Goal: Transaction & Acquisition: Purchase product/service

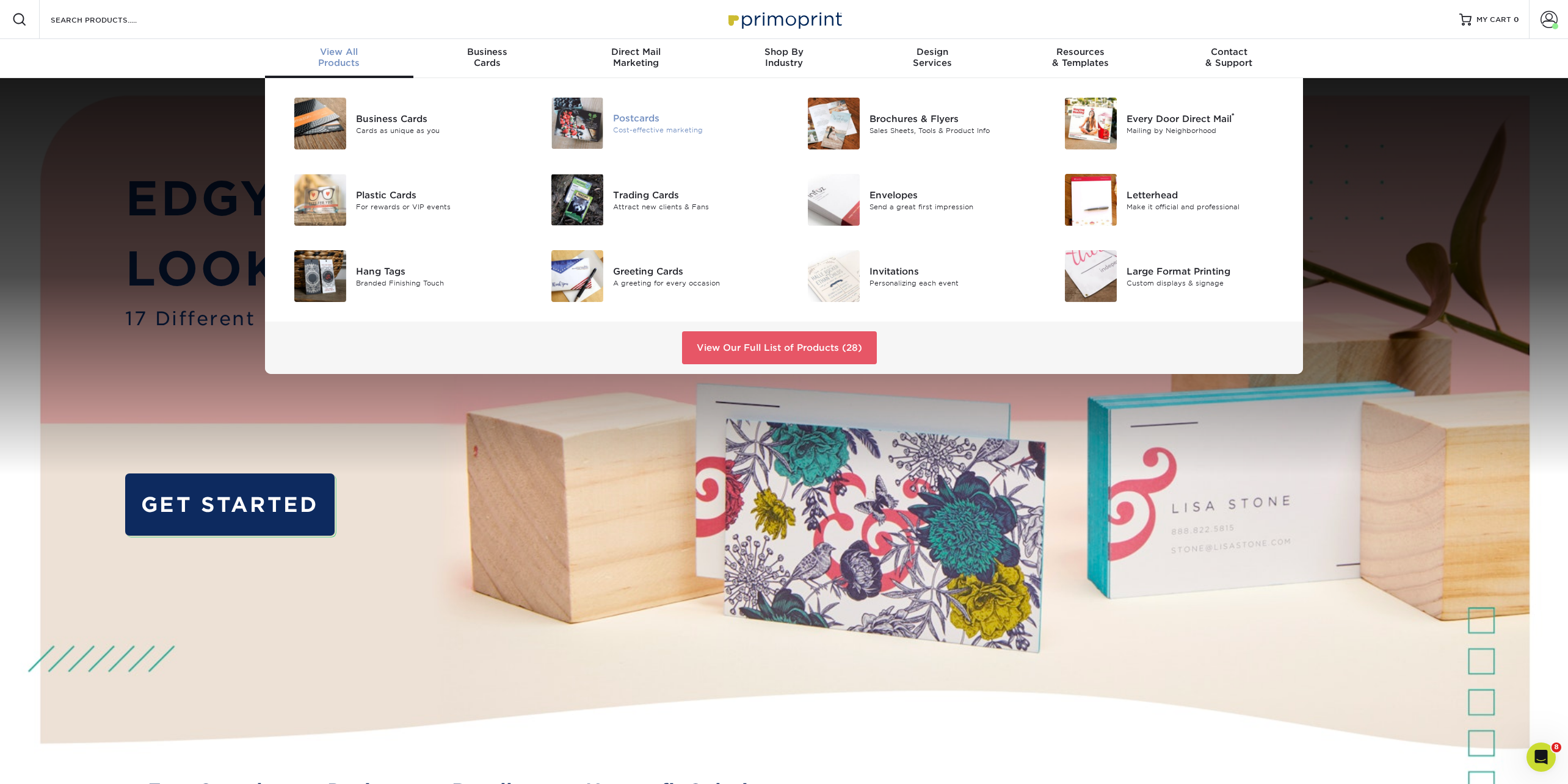
click at [630, 120] on div "Postcards" at bounding box center [694, 117] width 162 height 14
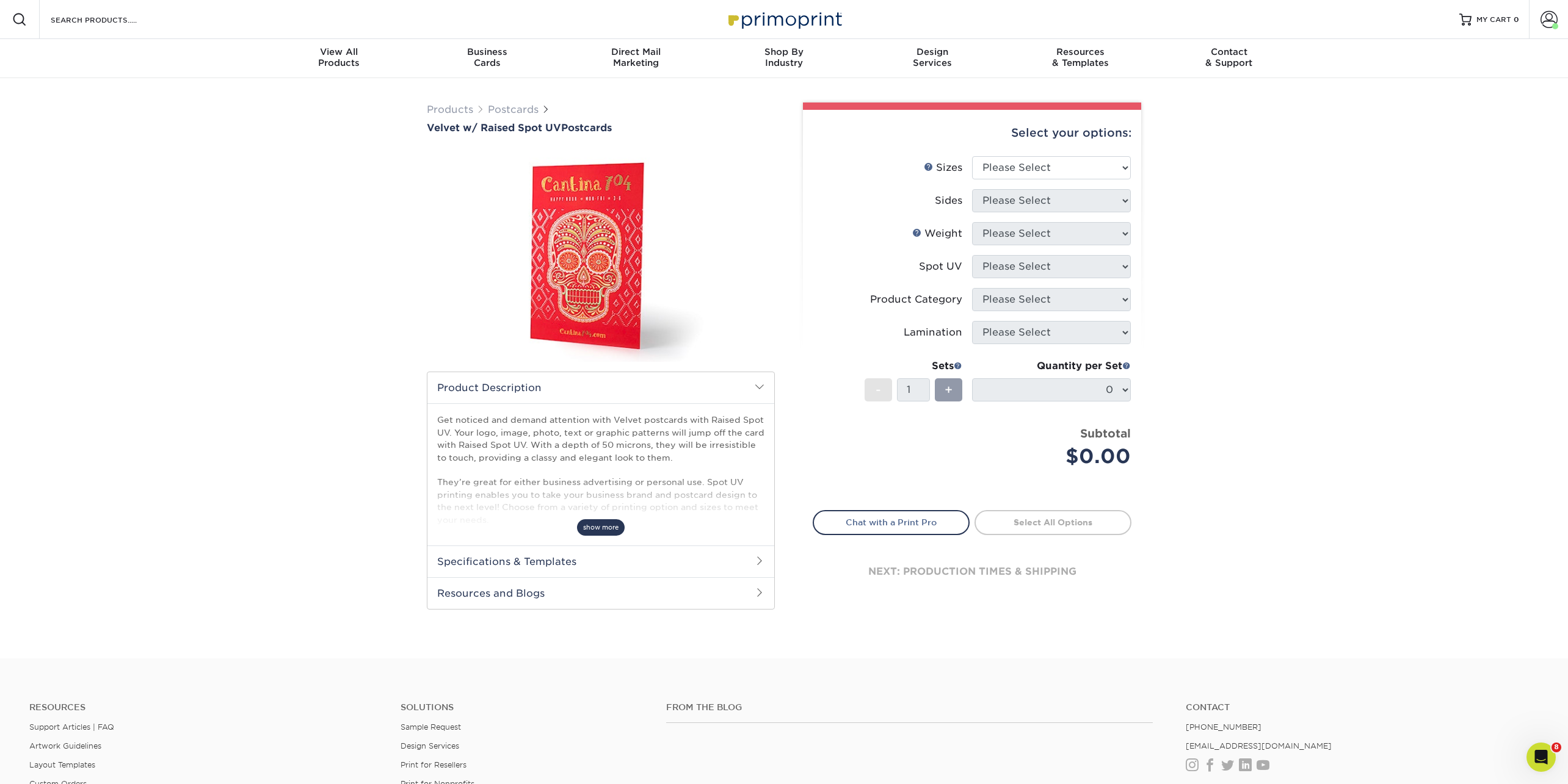
click at [605, 528] on span "show more" at bounding box center [601, 528] width 48 height 17
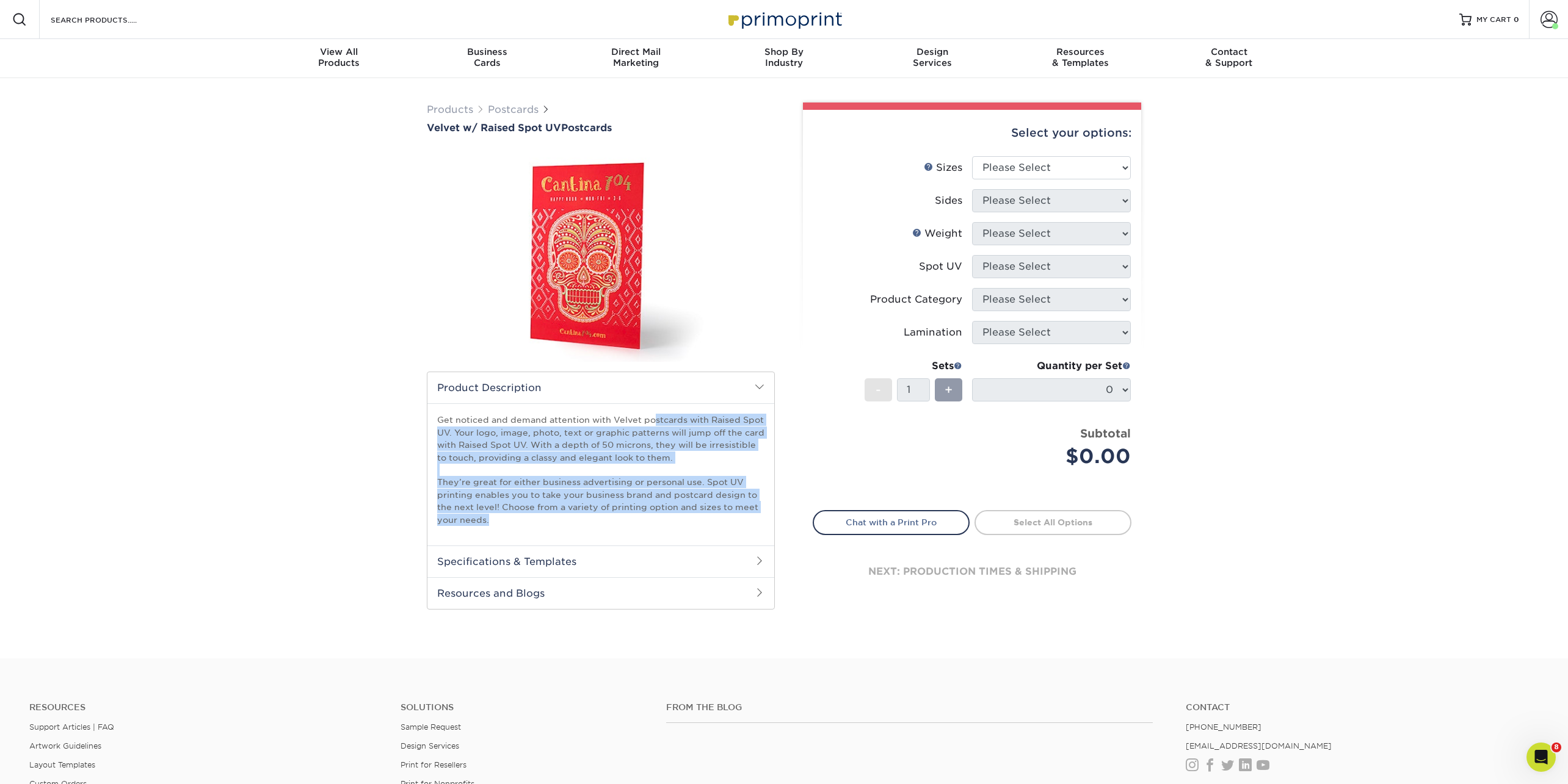
drag, startPoint x: 494, startPoint y: 529, endPoint x: 431, endPoint y: 422, distance: 124.2
click at [431, 422] on div "Get noticed and demand attention with Velvet postcards with Raised Spot UV. You…" at bounding box center [601, 474] width 347 height 142
copy p "Get noticed and demand attention with Velvet postcards with Raised Spot UV. You…"
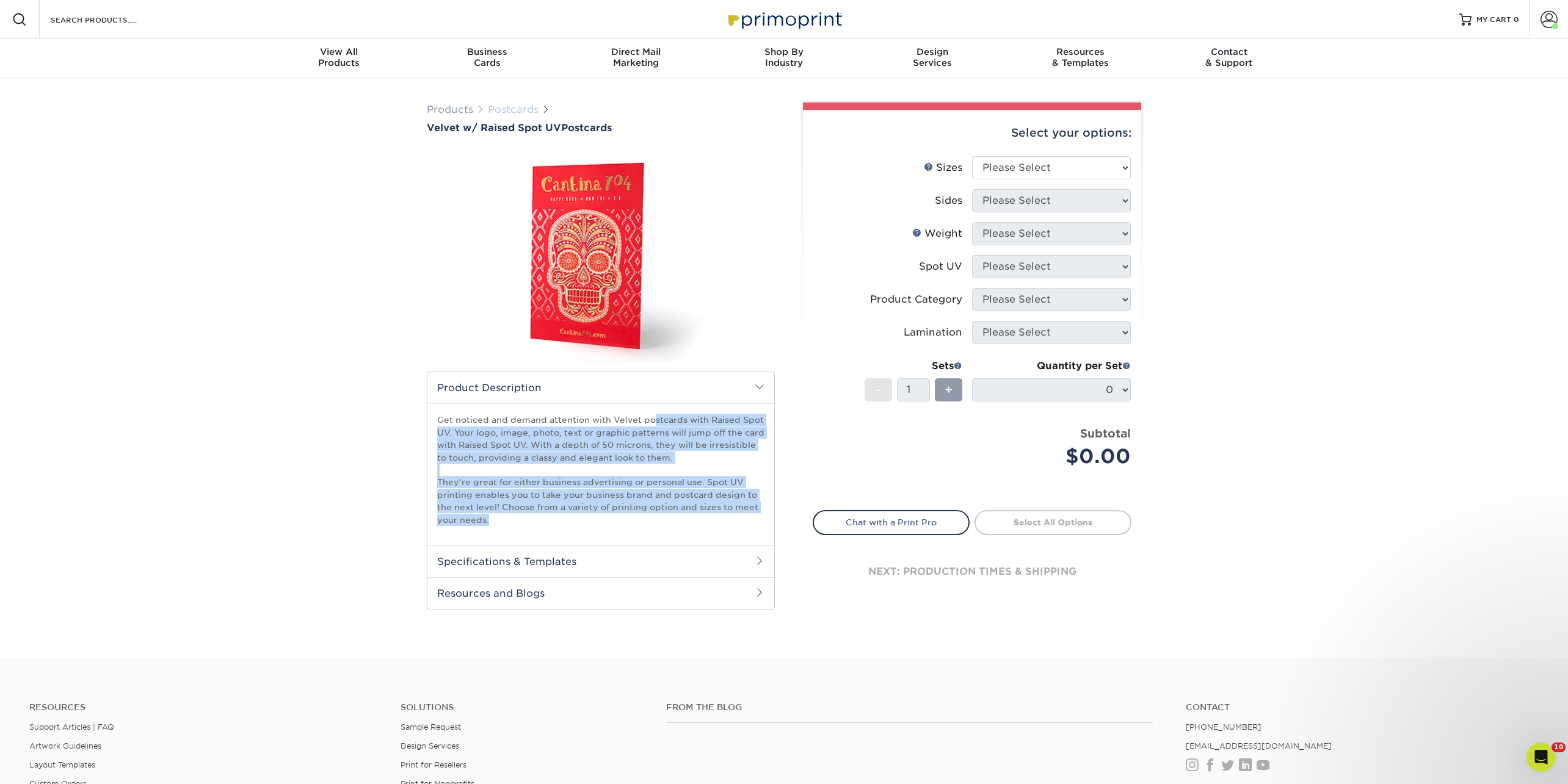
click at [519, 105] on link "Postcards" at bounding box center [513, 109] width 50 height 12
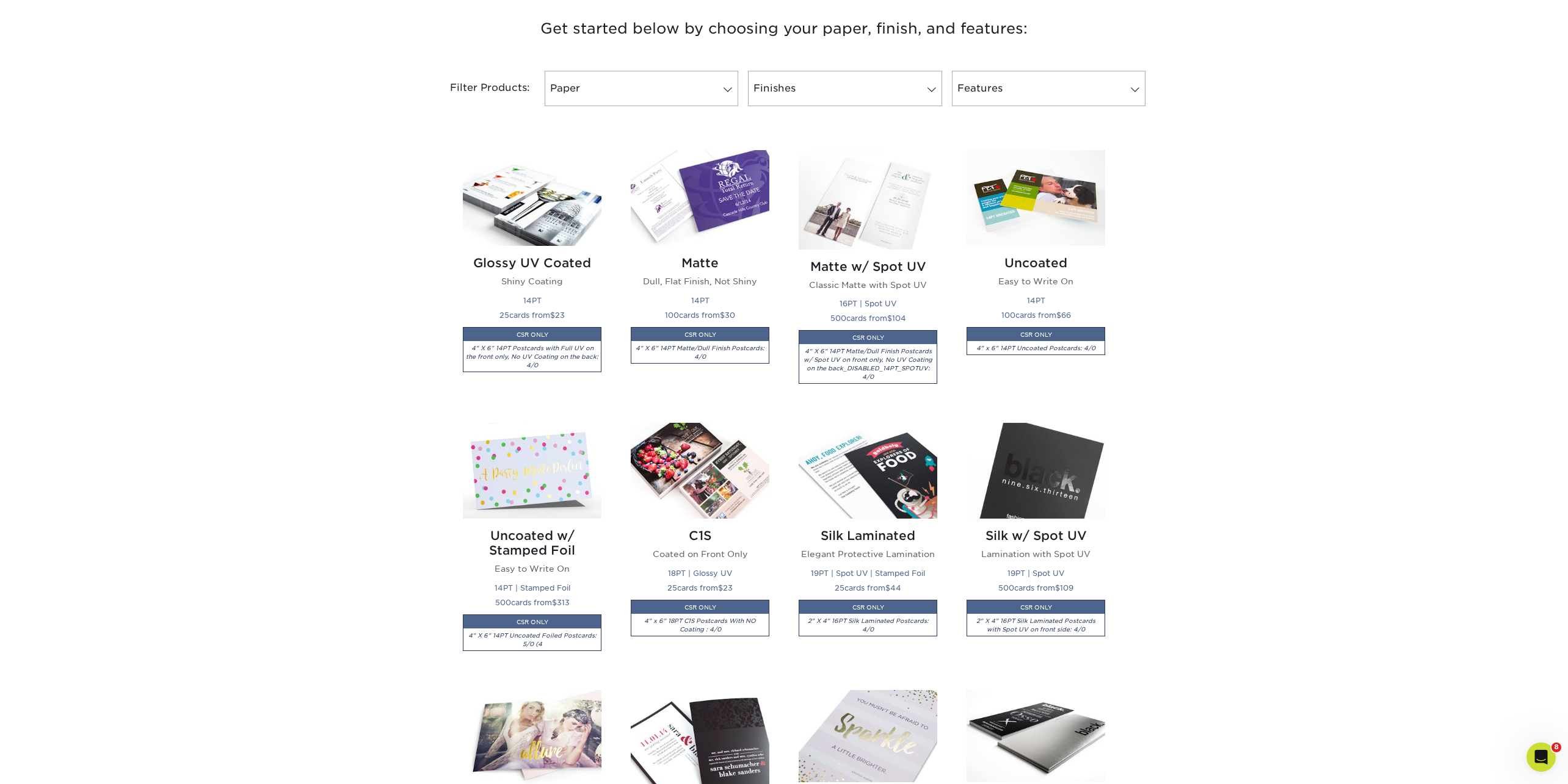
scroll to position [491, 0]
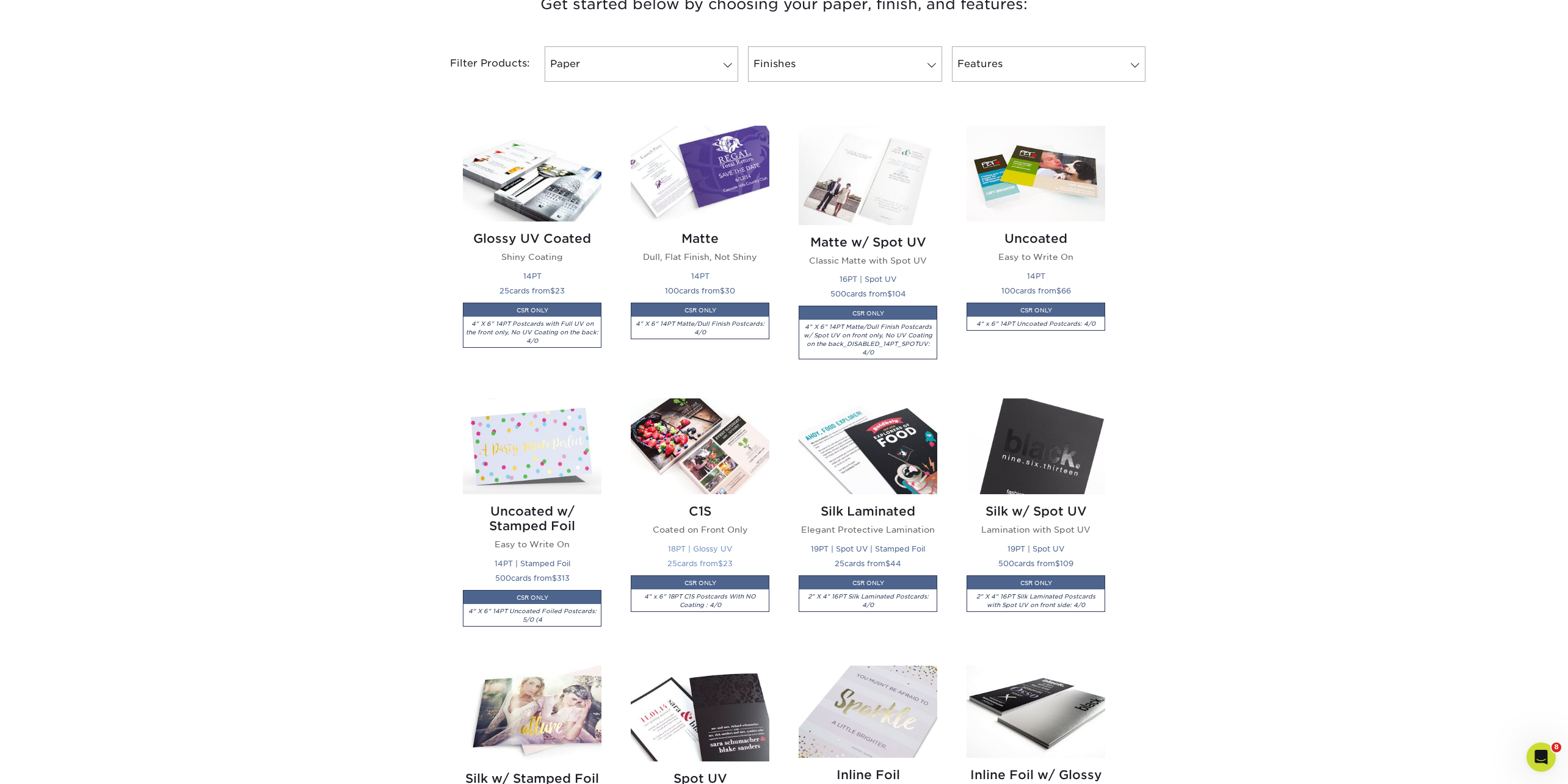
click at [674, 455] on img at bounding box center [701, 446] width 139 height 96
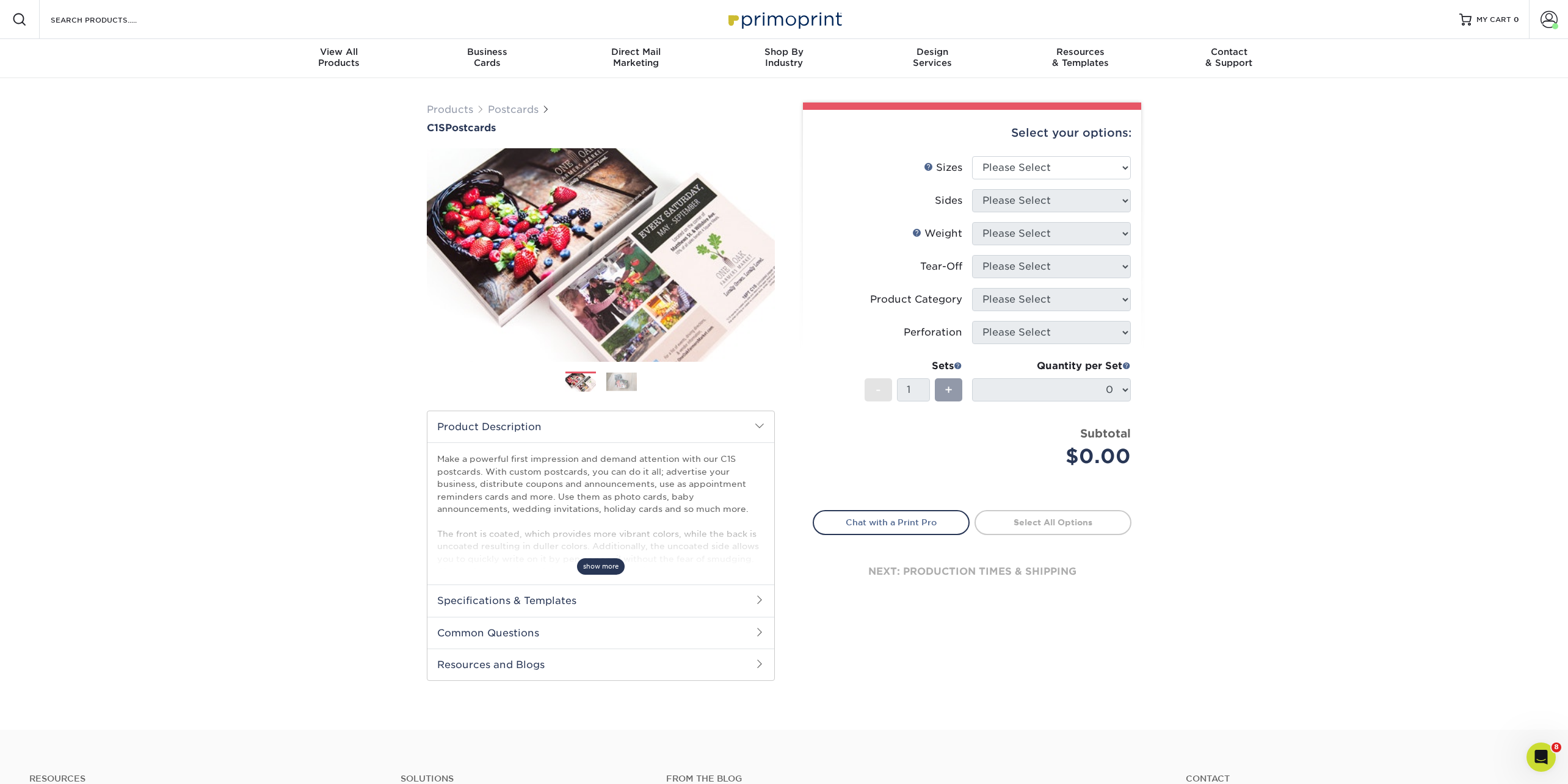
click at [613, 565] on span "show more" at bounding box center [601, 566] width 48 height 17
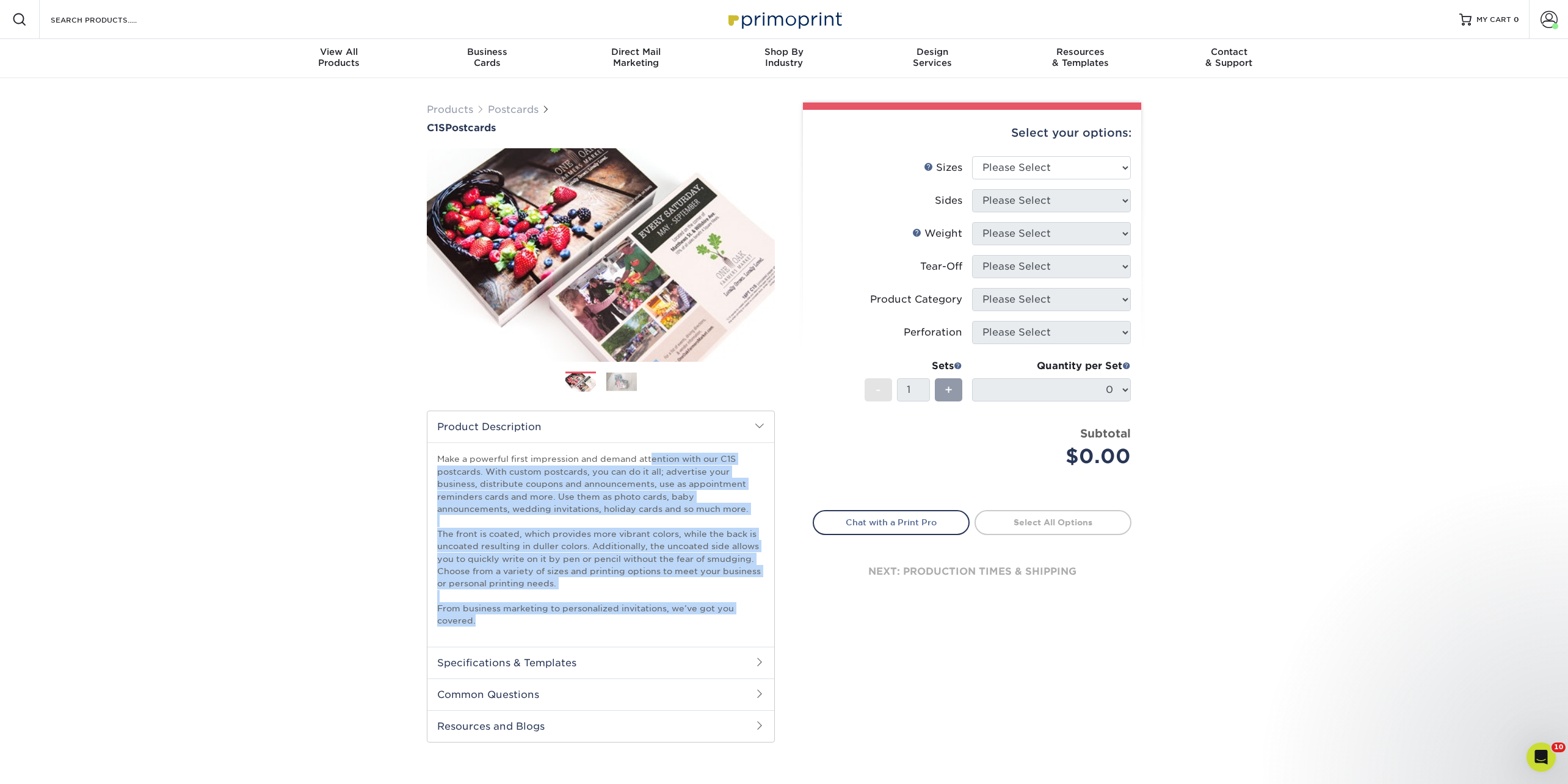
drag, startPoint x: 494, startPoint y: 628, endPoint x: 428, endPoint y: 462, distance: 178.6
click at [428, 462] on div "Make a powerful first impression and demand attention with our C1S postcards. W…" at bounding box center [601, 544] width 347 height 204
copy p "Make a powerful first impression and demand attention with our C1S postcards. W…"
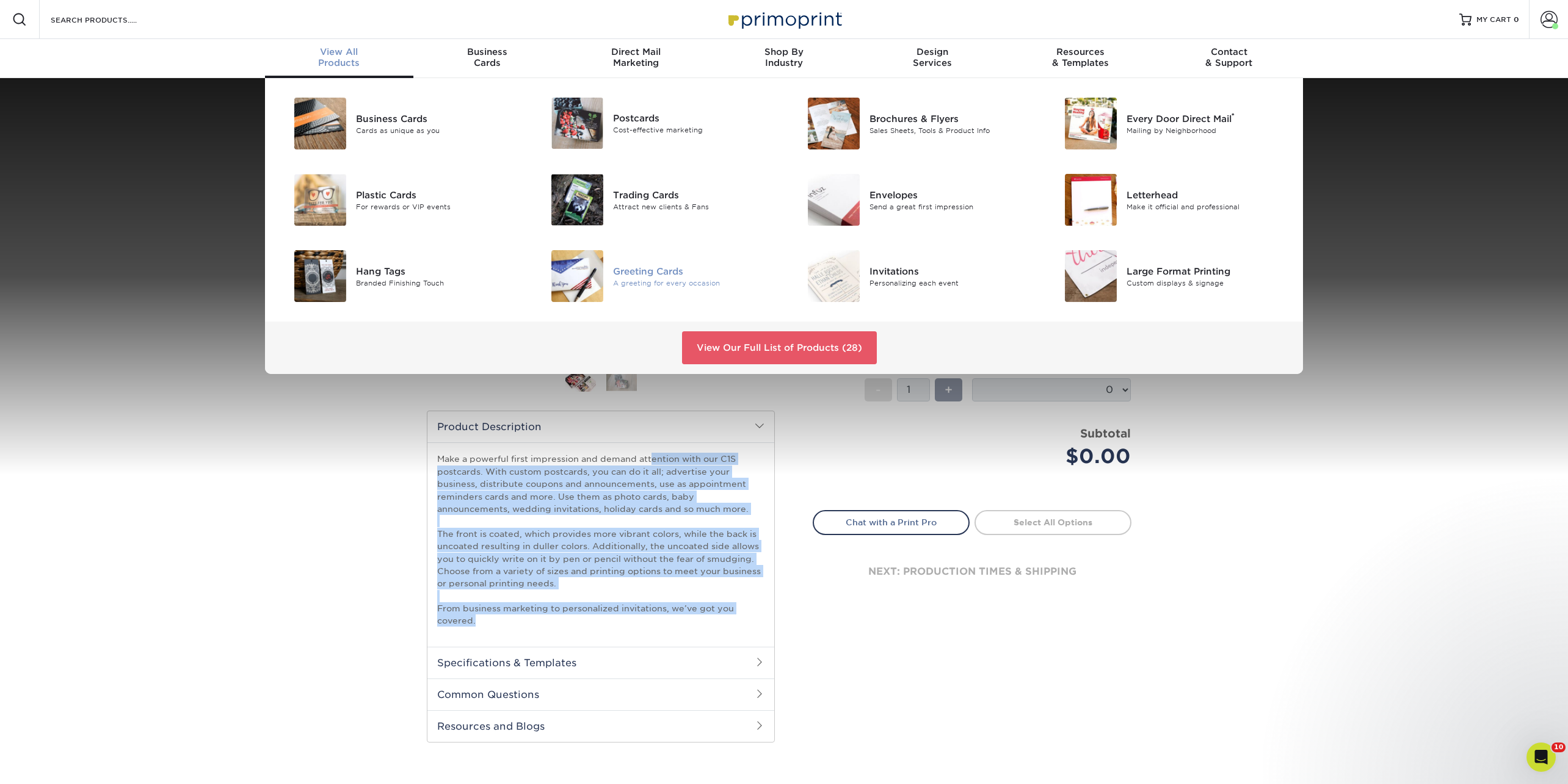
click at [637, 267] on div "Greeting Cards" at bounding box center [694, 271] width 162 height 14
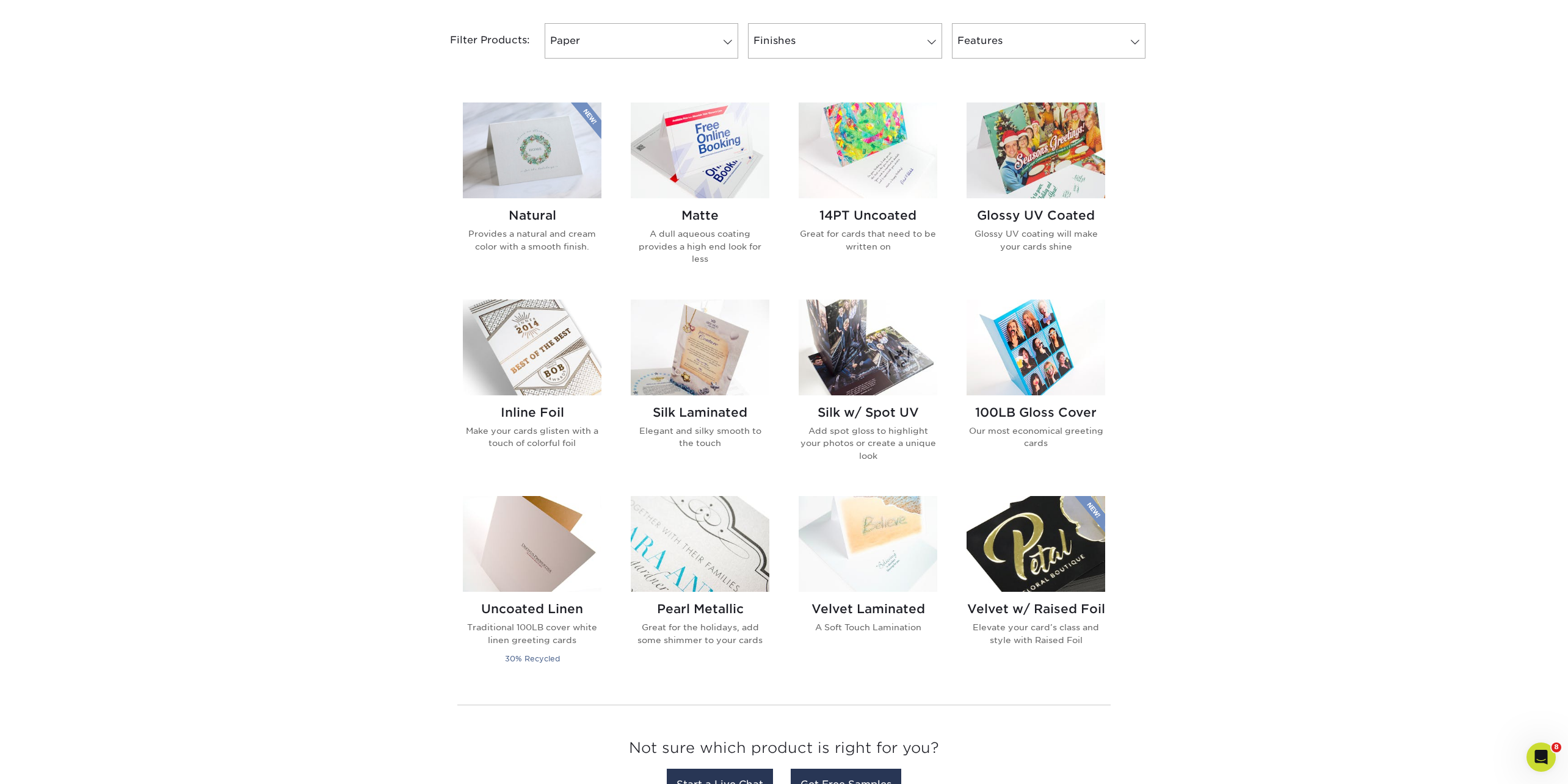
scroll to position [511, 0]
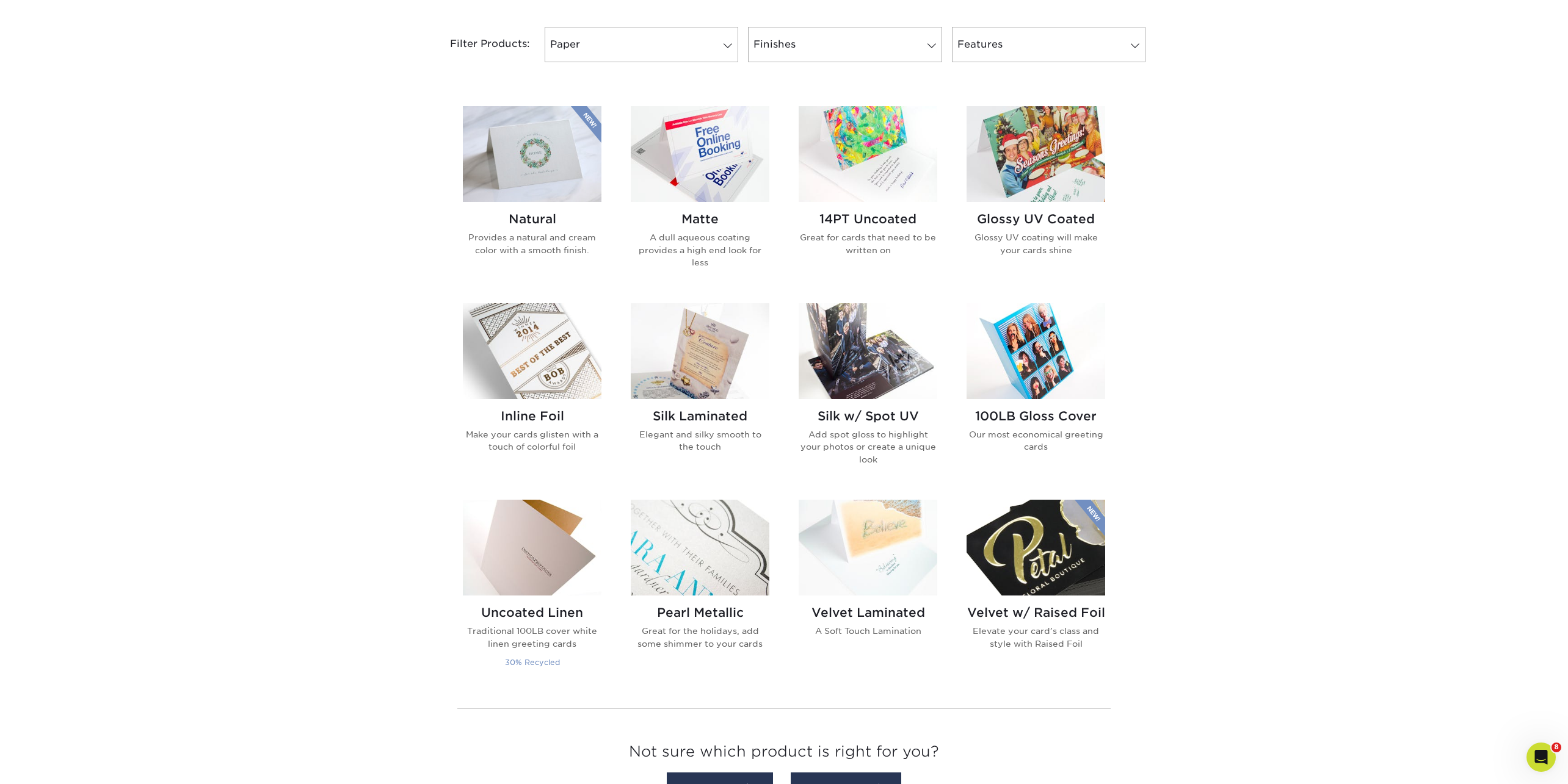
click at [560, 545] on img at bounding box center [532, 548] width 139 height 96
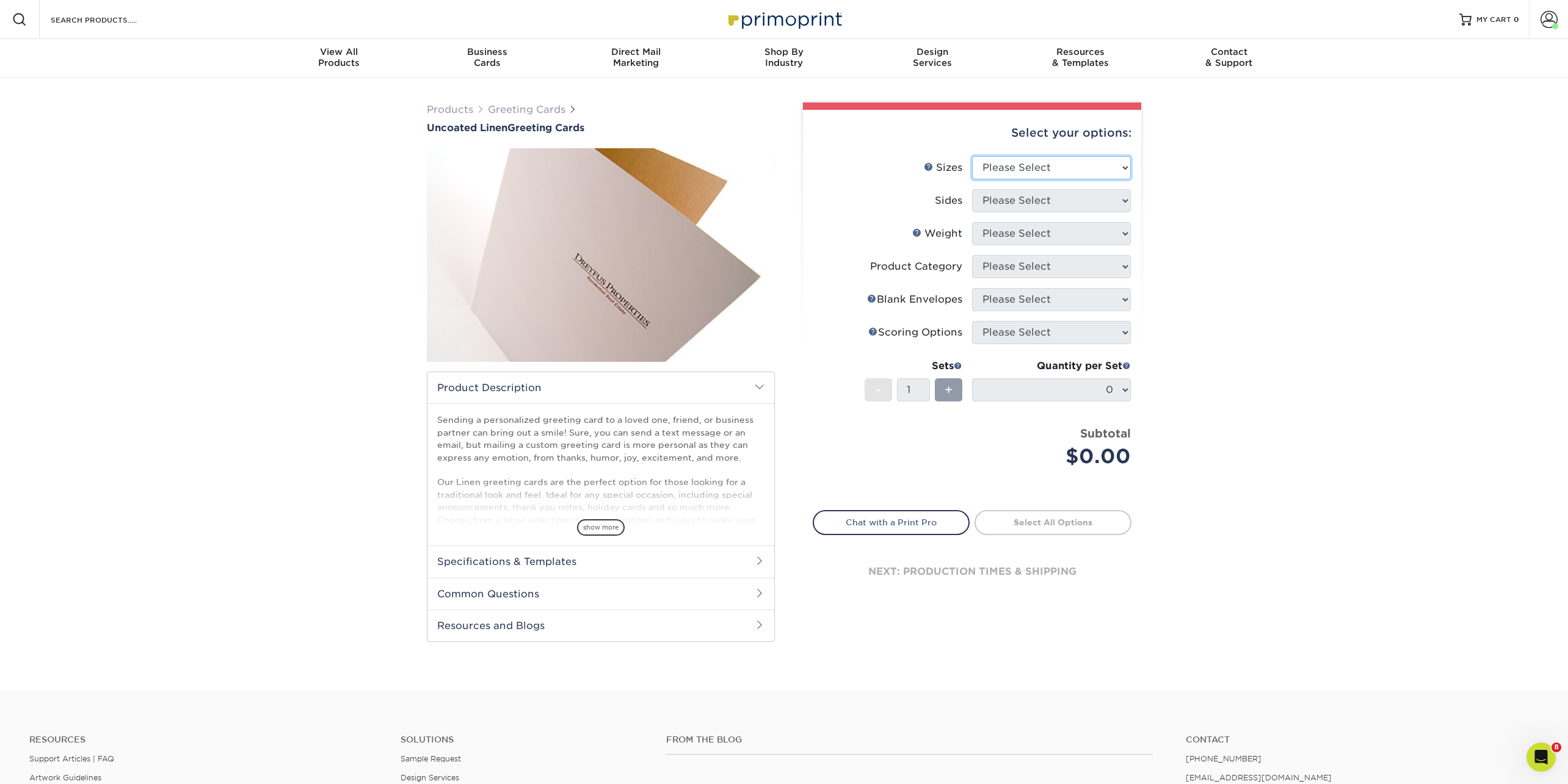
click at [1067, 167] on select "Please Select 4.25" x 11" 5.5" x 8.5" 6" x 9" 6" x 12" 7" x 10"" at bounding box center [1051, 168] width 159 height 23
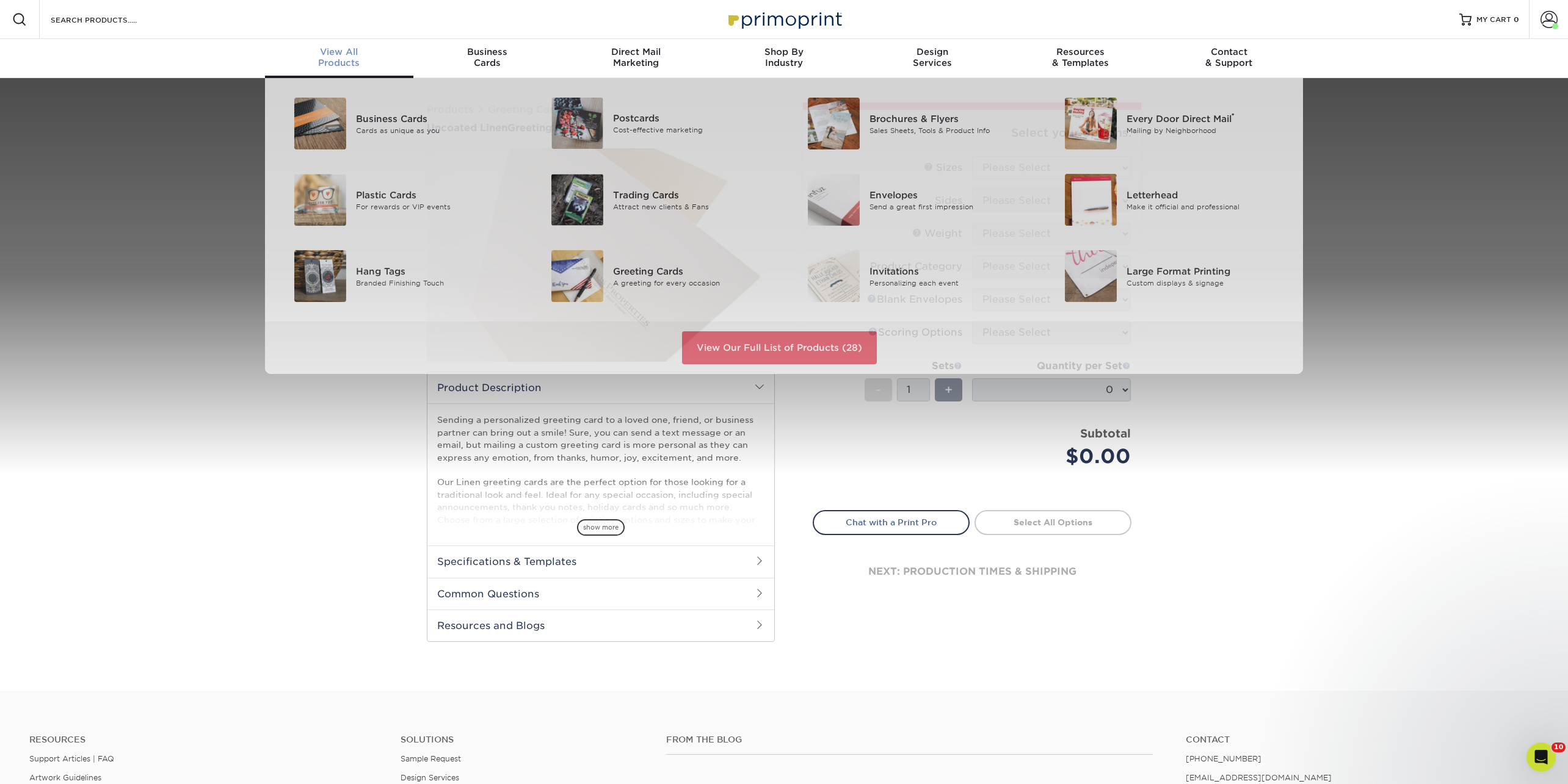
click at [343, 61] on div "View All Products" at bounding box center [339, 57] width 149 height 22
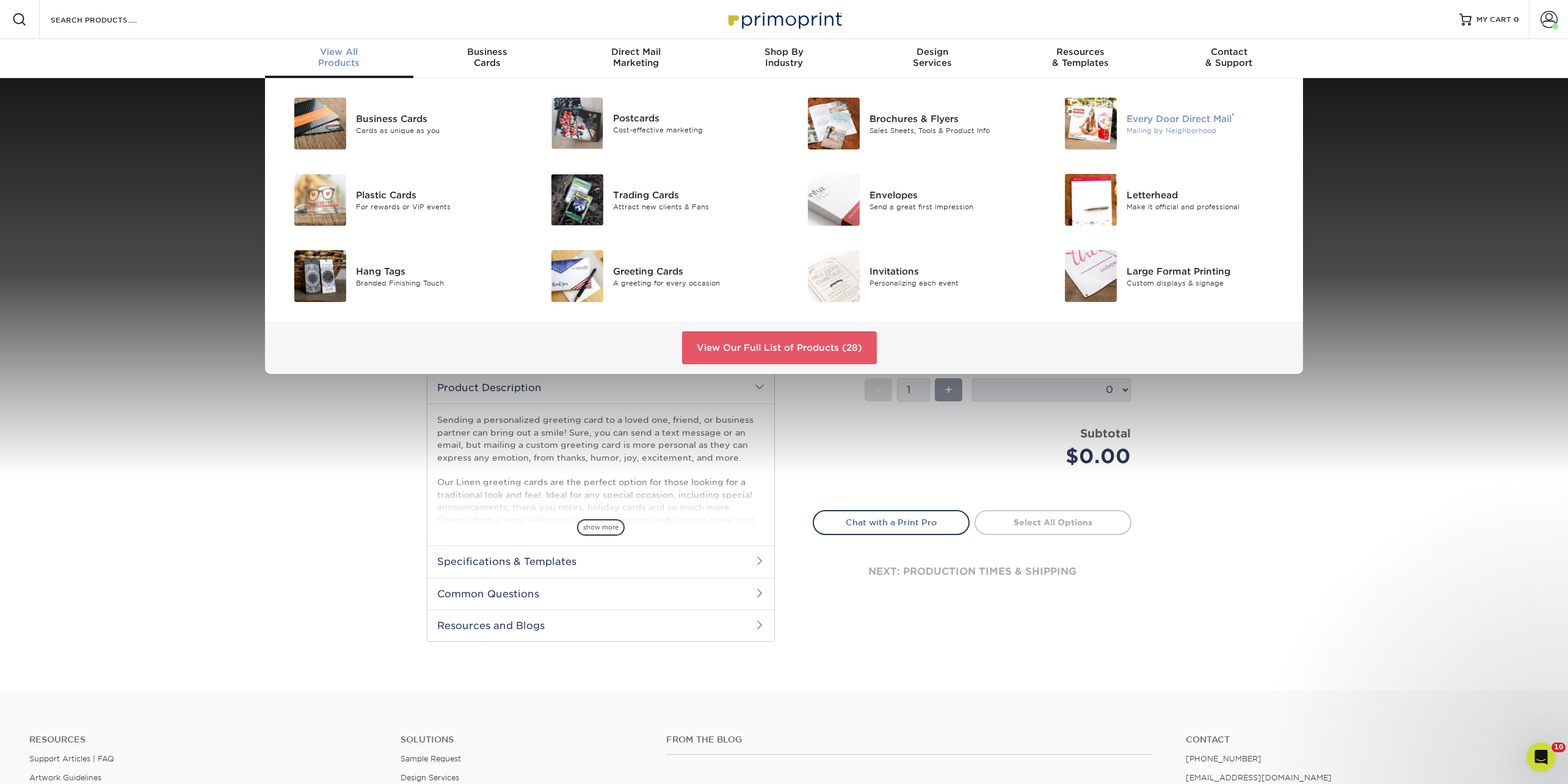
click at [1200, 125] on div "Every Door Direct Mail ®" at bounding box center [1207, 118] width 162 height 14
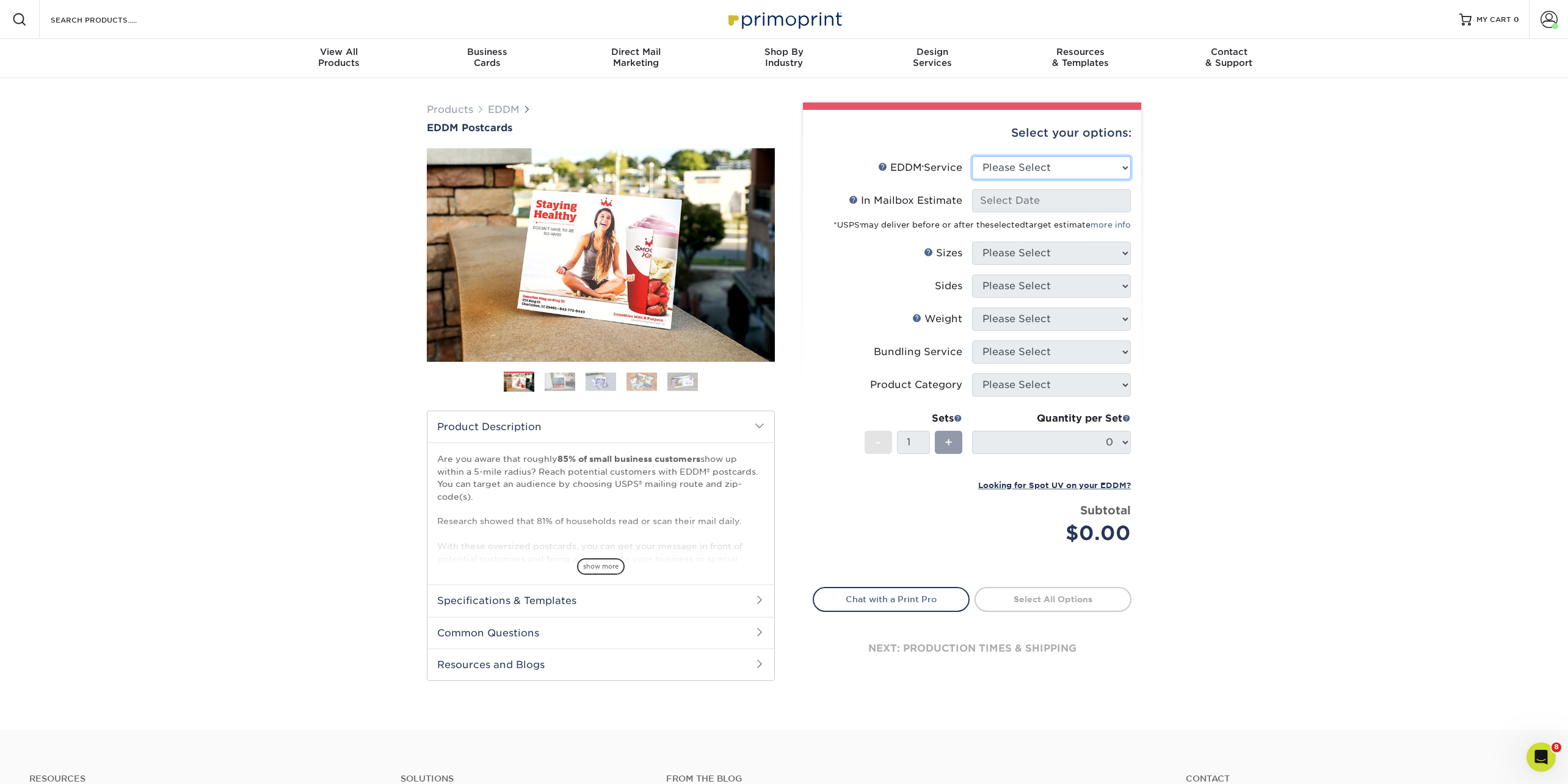
click at [1034, 171] on select "Please Select Full Service Print Only" at bounding box center [1051, 168] width 159 height 23
select select "full_service"
click at [972, 156] on select "Please Select Full Service Print Only" at bounding box center [1051, 168] width 159 height 23
select select "-1"
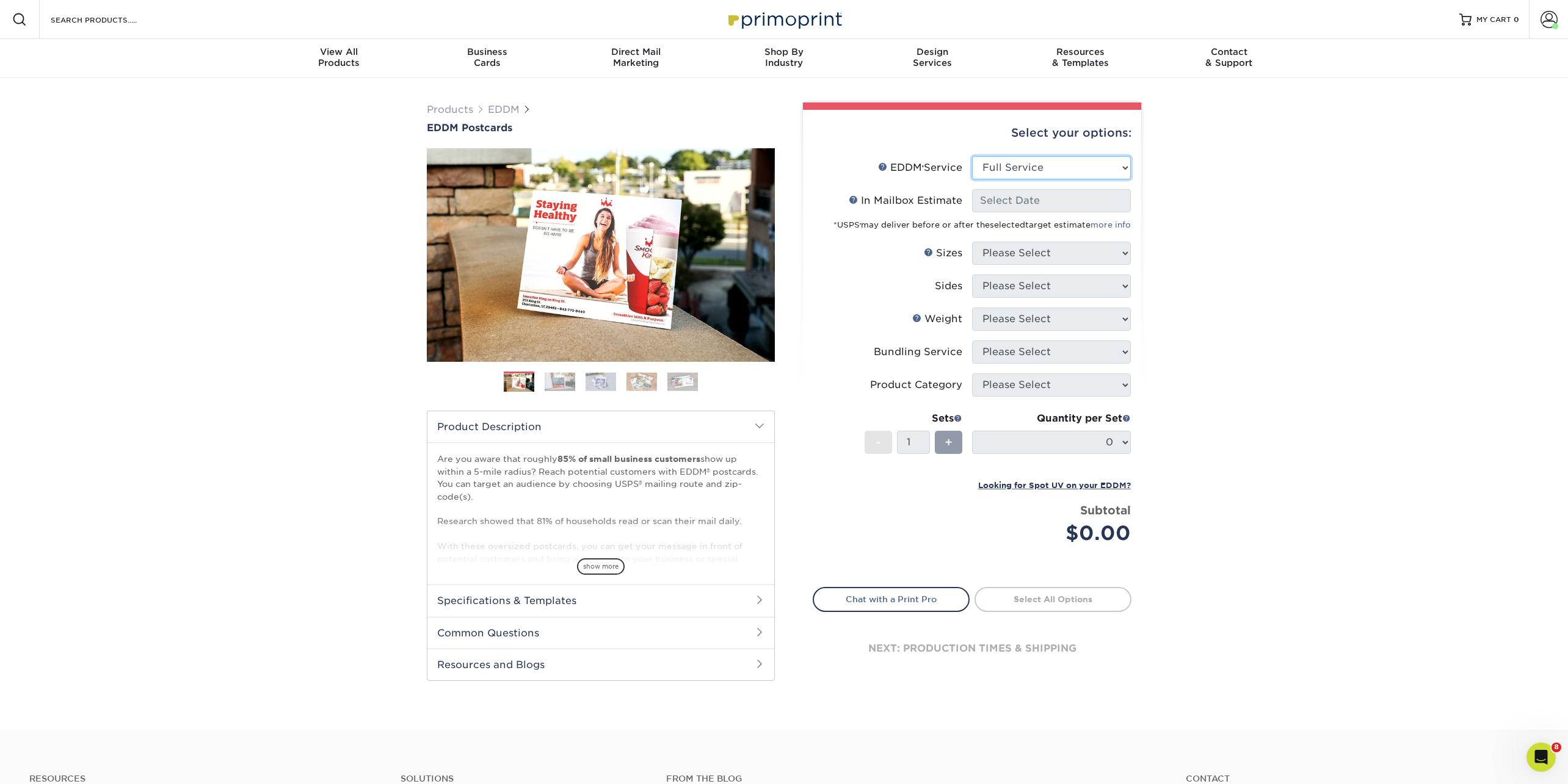
select select "-1"
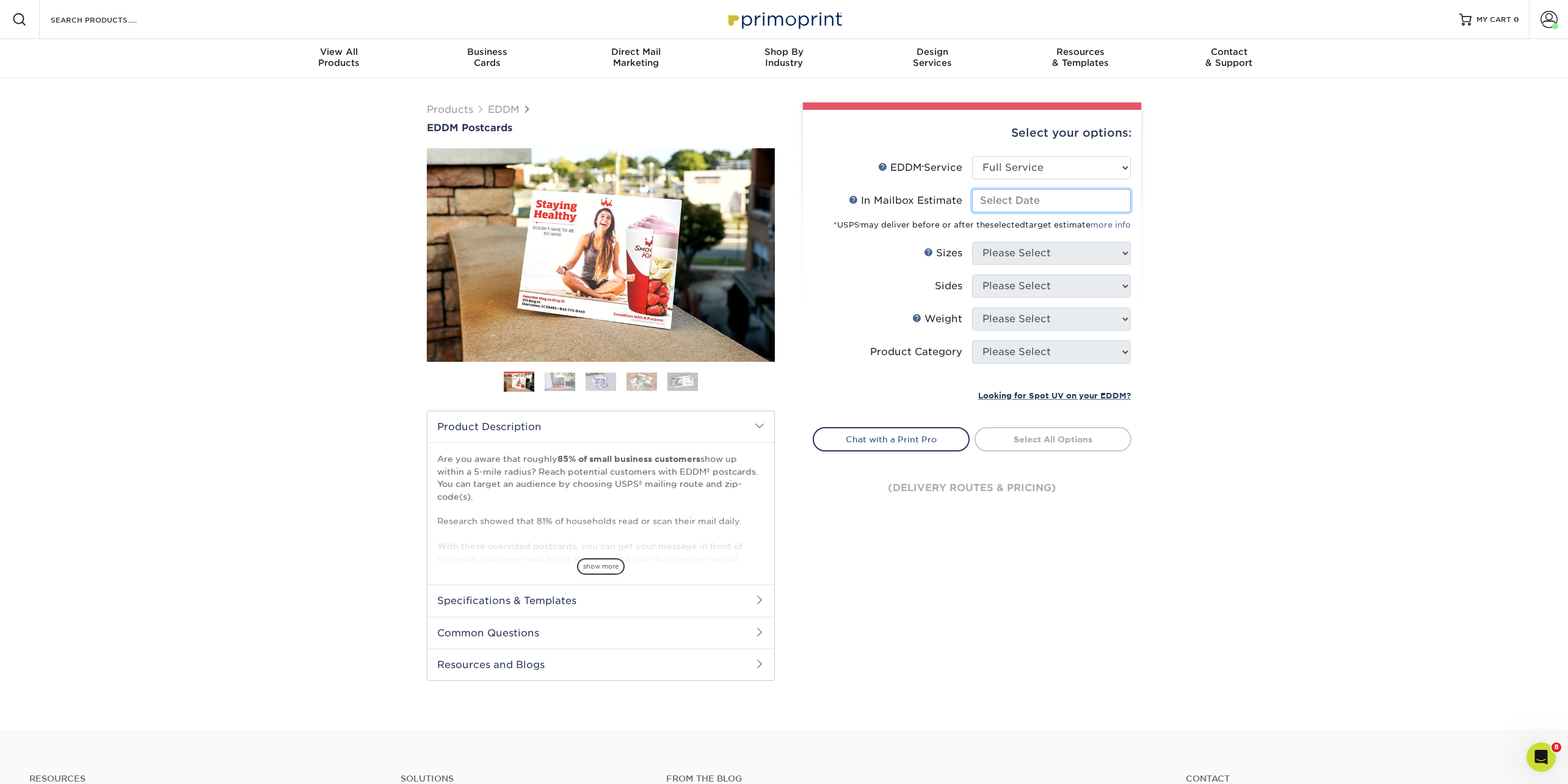
click at [999, 201] on input "In Mailbox Estimate Help In Mailbox Estimate" at bounding box center [1051, 200] width 159 height 23
click at [1033, 283] on span "9" at bounding box center [1027, 279] width 20 height 21
type input "[DATE]"
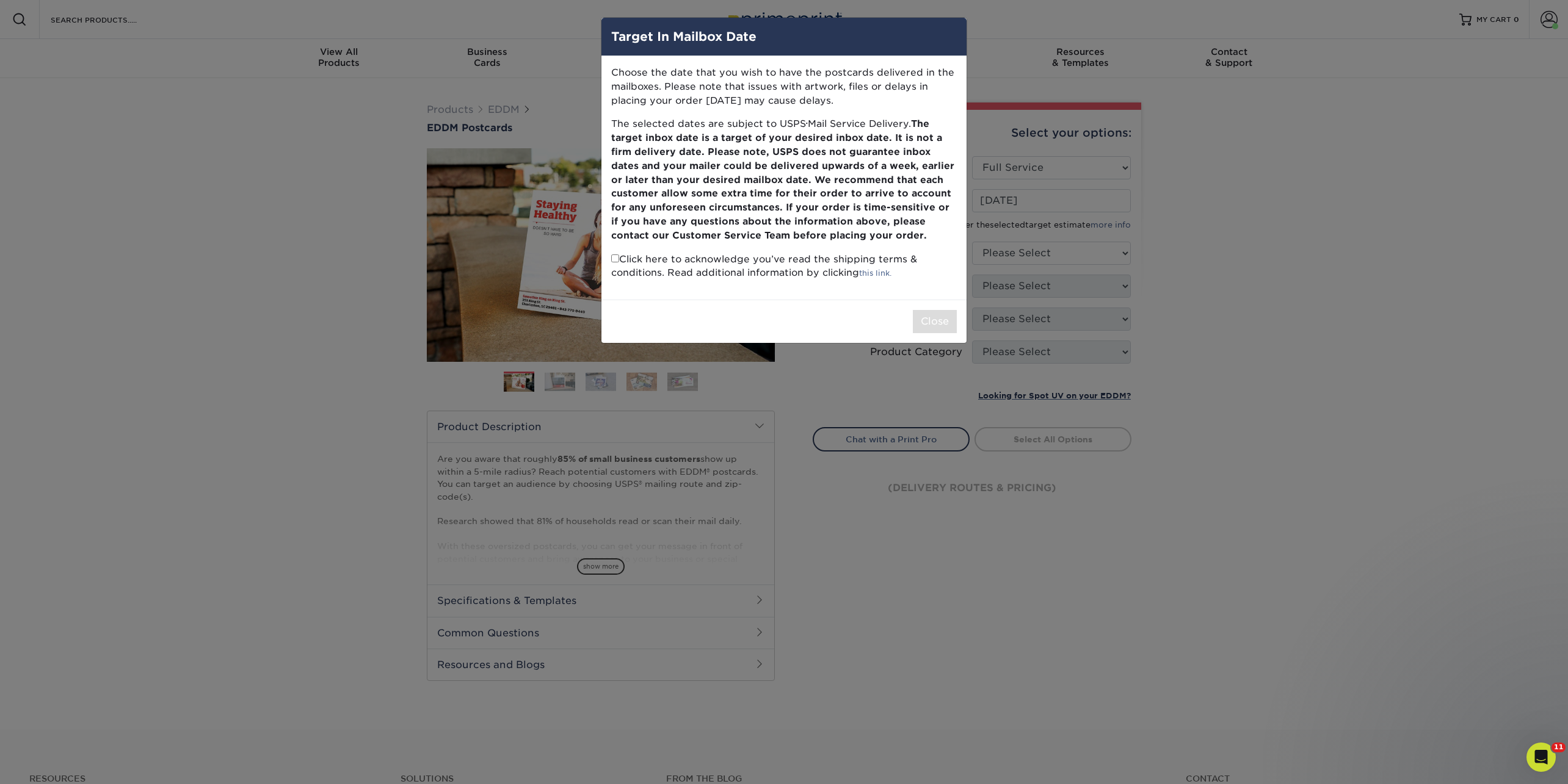
click at [614, 265] on p "Click here to acknowledge you’ve read the shipping terms & conditions. Read add…" at bounding box center [784, 266] width 346 height 28
click at [614, 258] on input "checkbox" at bounding box center [615, 259] width 8 height 8
checkbox input "true"
click at [923, 321] on button "Close" at bounding box center [935, 321] width 44 height 23
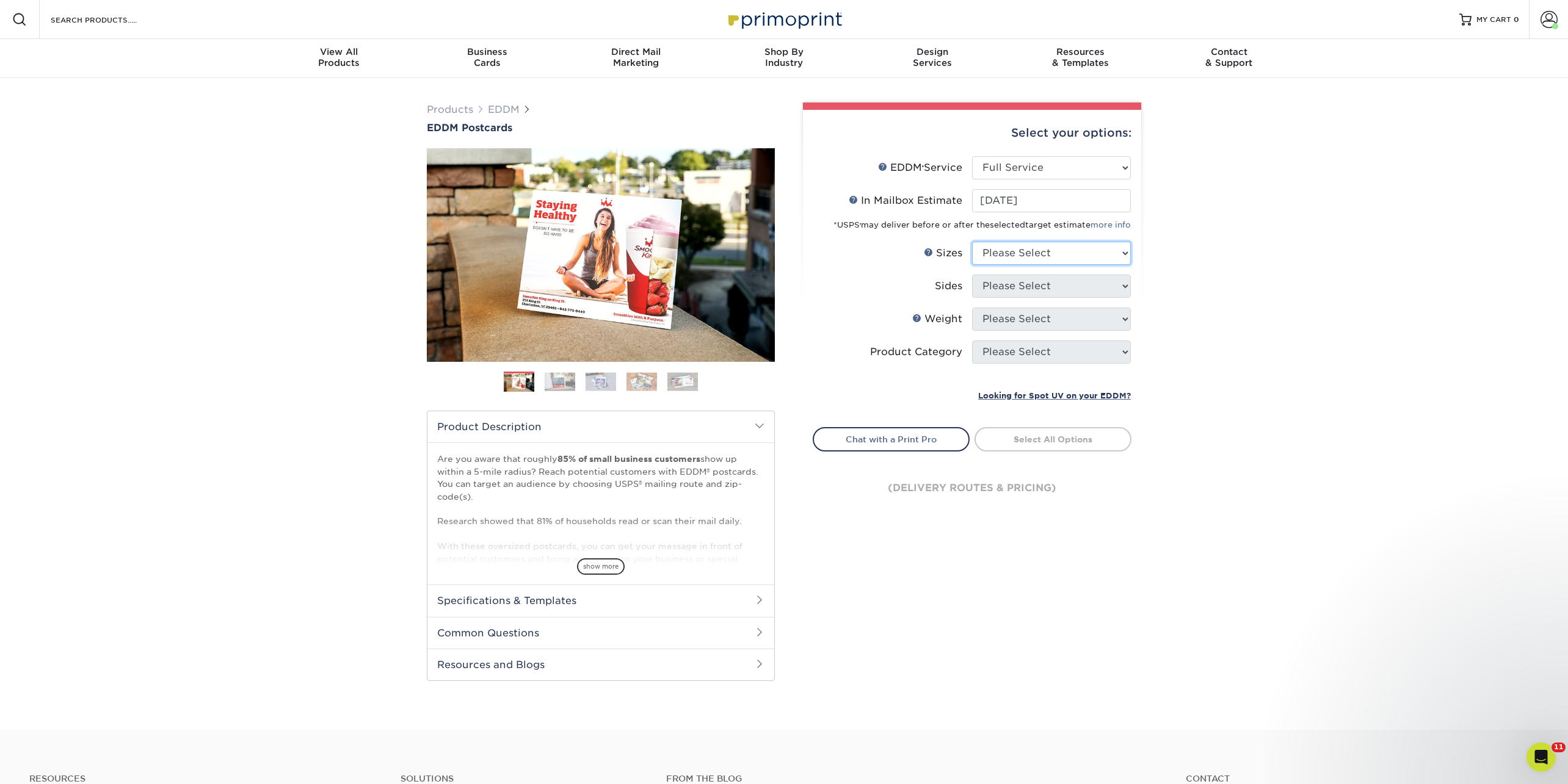
click at [1048, 259] on select "Please Select 4.5" x 12" 6" x 12" 6.5" x 8" 6.5" x 9" 6.5" x 12" 7" x 8.5" 8" x…" at bounding box center [1051, 253] width 159 height 23
select select "8.00x10.00"
click at [972, 242] on select "Please Select 4.5" x 12" 6" x 12" 6.5" x 8" 6.5" x 9" 6.5" x 12" 7" x 8.5" 8" x…" at bounding box center [1051, 253] width 159 height 23
click at [998, 279] on select "Please Select Print Both Sides Print Front Only" at bounding box center [1051, 286] width 159 height 23
select select "13abbda7-1d64-4f25-8bb2-c179b224825d"
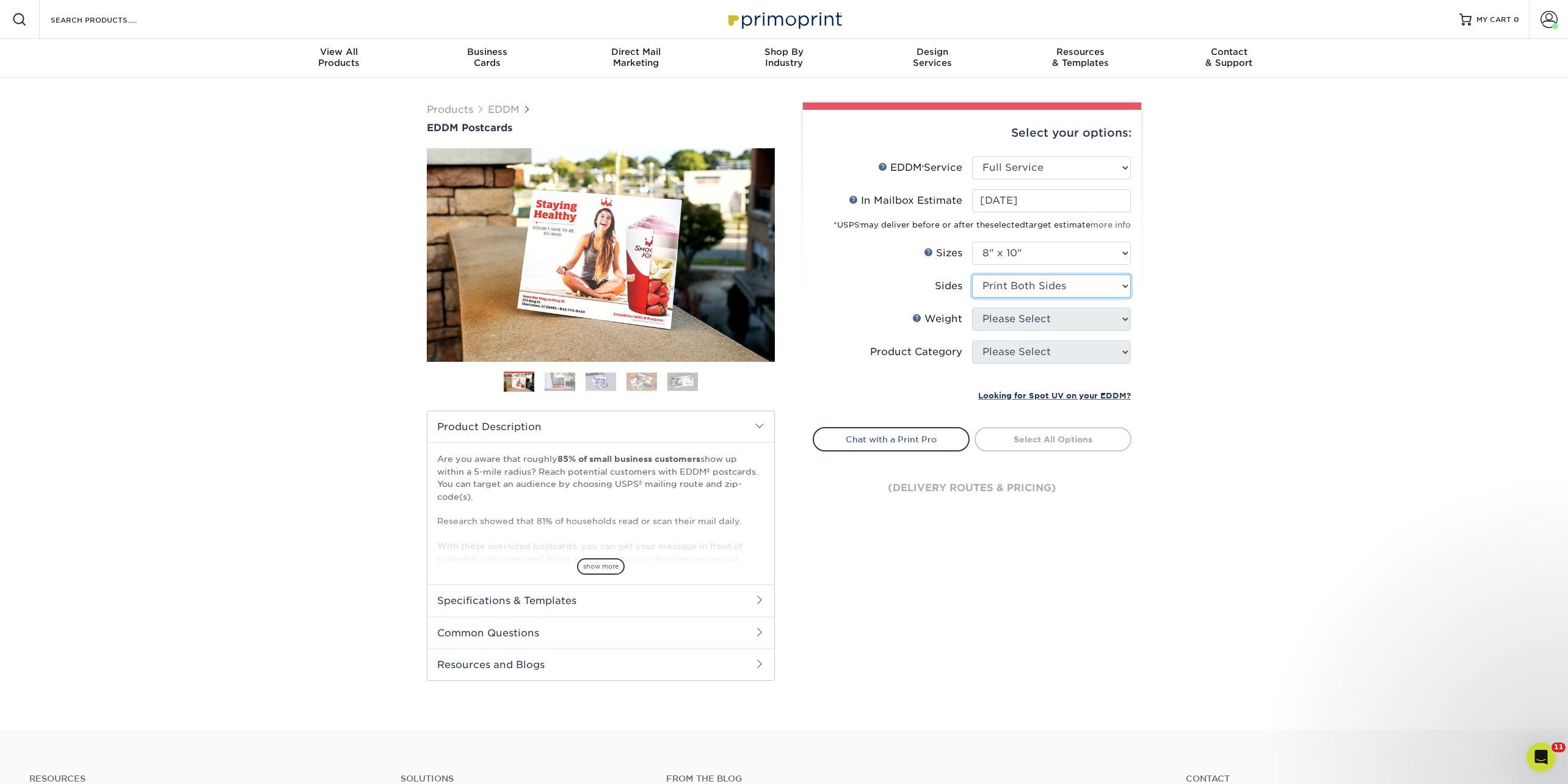
click at [972, 275] on select "Please Select Print Both Sides Print Front Only" at bounding box center [1051, 286] width 159 height 23
click at [994, 320] on select "Please Select 16PT 14PT" at bounding box center [1051, 319] width 159 height 23
select select "16PT"
click at [972, 307] on select "Please Select 16PT 14PT" at bounding box center [1051, 319] width 159 height 23
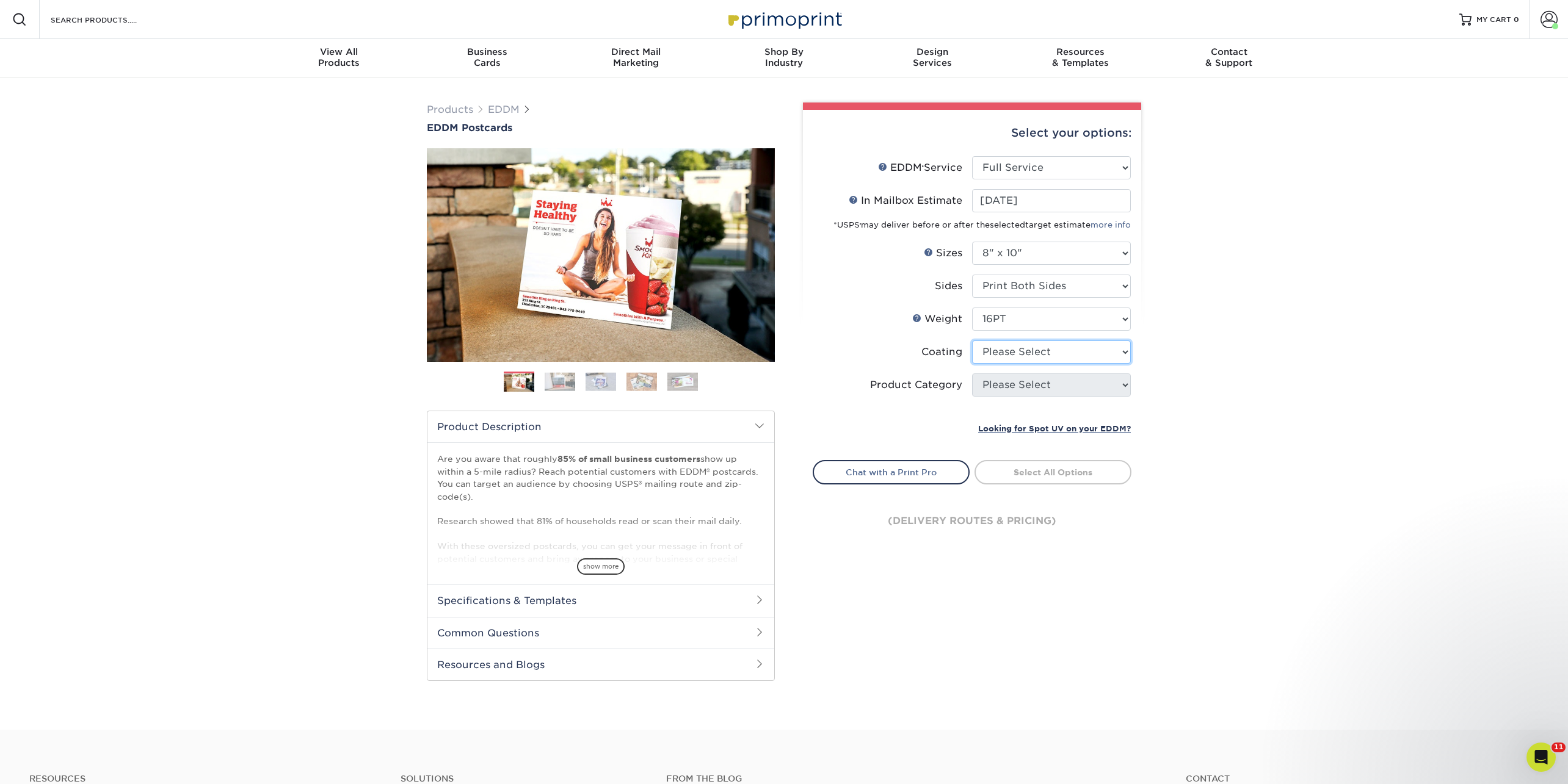
click at [990, 344] on select at bounding box center [1051, 352] width 159 height 23
select select "121bb7b5-3b4d-429f-bd8d-bbf80e953313"
click at [972, 341] on select at bounding box center [1051, 352] width 159 height 23
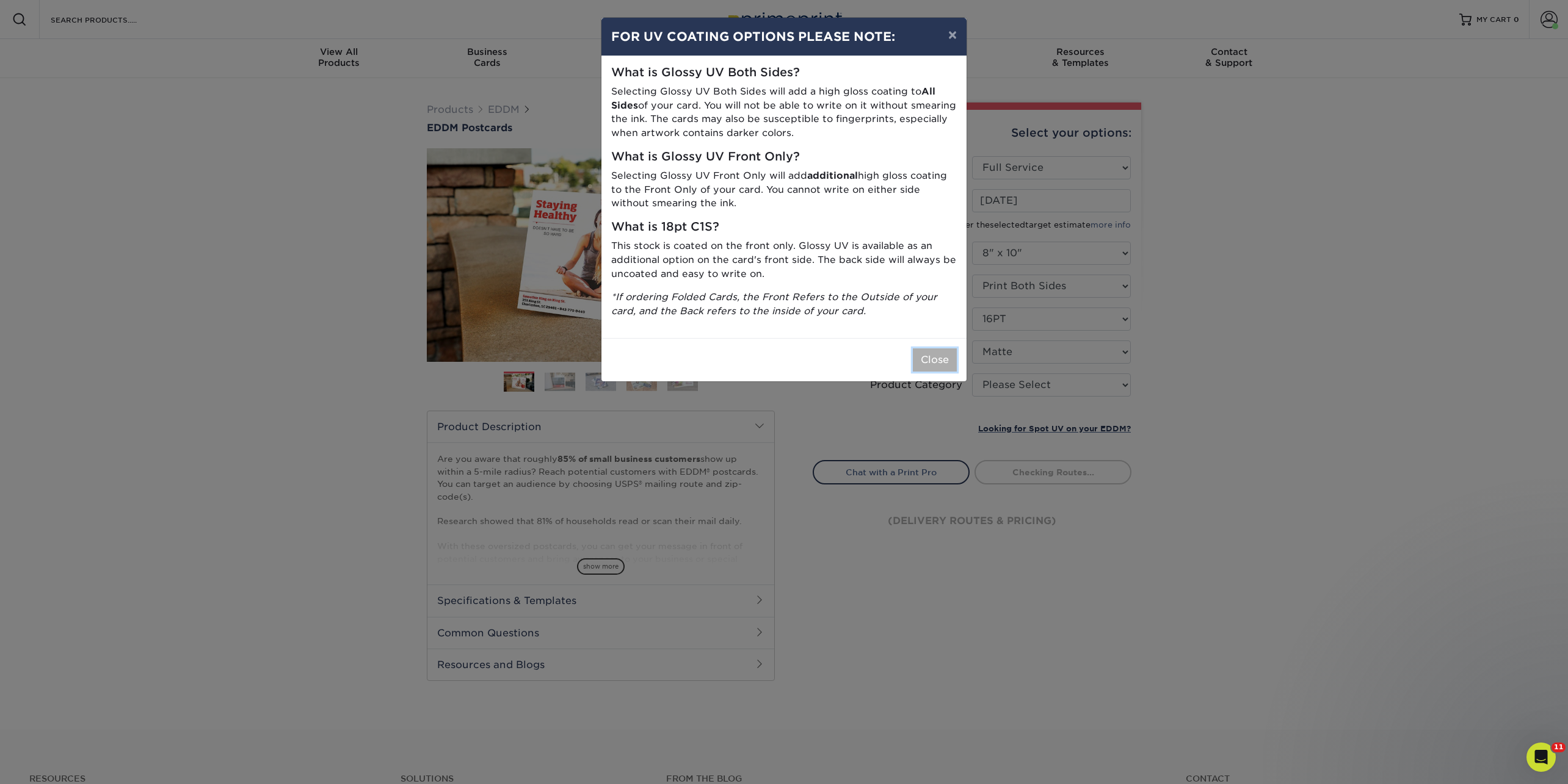
click at [939, 349] on button "Close" at bounding box center [935, 360] width 44 height 23
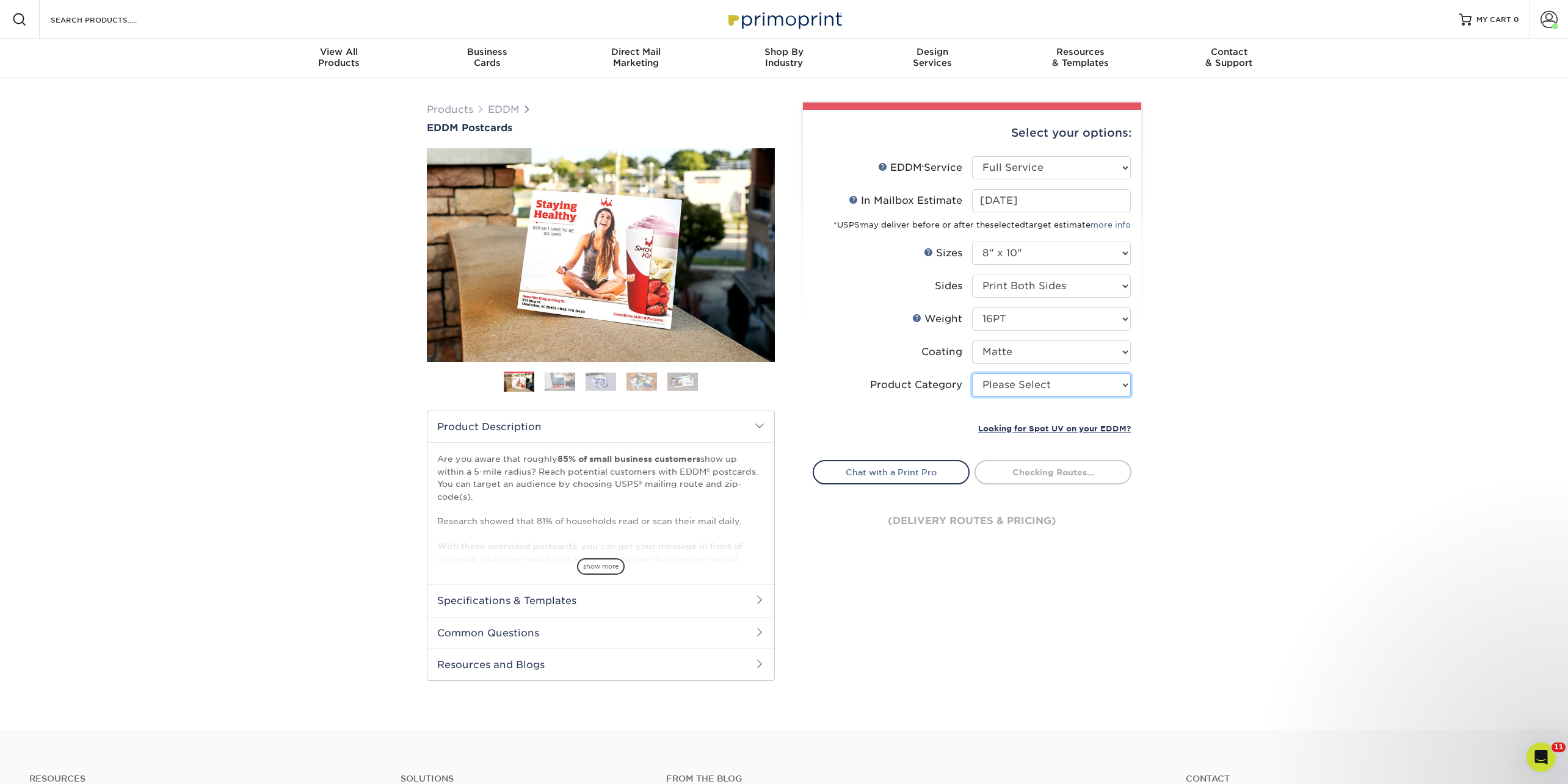
click at [1036, 386] on select "Please Select Sell Sheets" at bounding box center [1051, 385] width 159 height 23
select select "eddd4a87-9082-47bb-843b-3bca55f6c842"
click at [972, 374] on select "Please Select Sell Sheets" at bounding box center [1051, 385] width 159 height 23
type input "fc5348b2-9d0e-4abc-bf00-92d537066364"
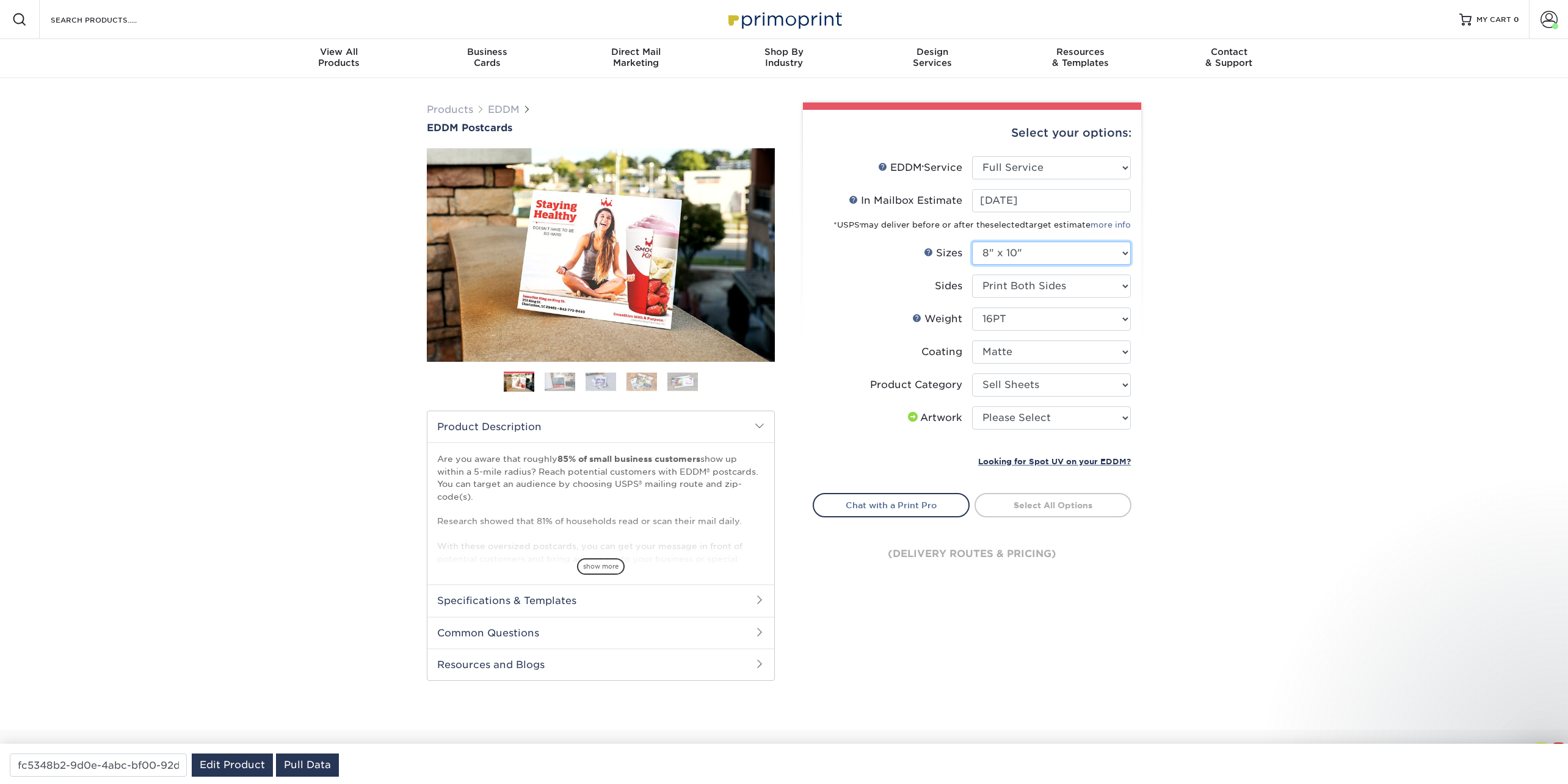
click at [1007, 252] on select "Please Select 4.5" x 12" 6" x 12" 6.5" x 8" 6.5" x 9" 6.5" x 12" 7" x 8.5" 8" x…" at bounding box center [1051, 253] width 159 height 23
select select "6.50x8.00"
click at [972, 242] on select "Please Select 4.5" x 12" 6" x 12" 6.5" x 8" 6.5" x 9" 6.5" x 12" 7" x 8.5" 8" x…" at bounding box center [1051, 253] width 159 height 23
select select "-1"
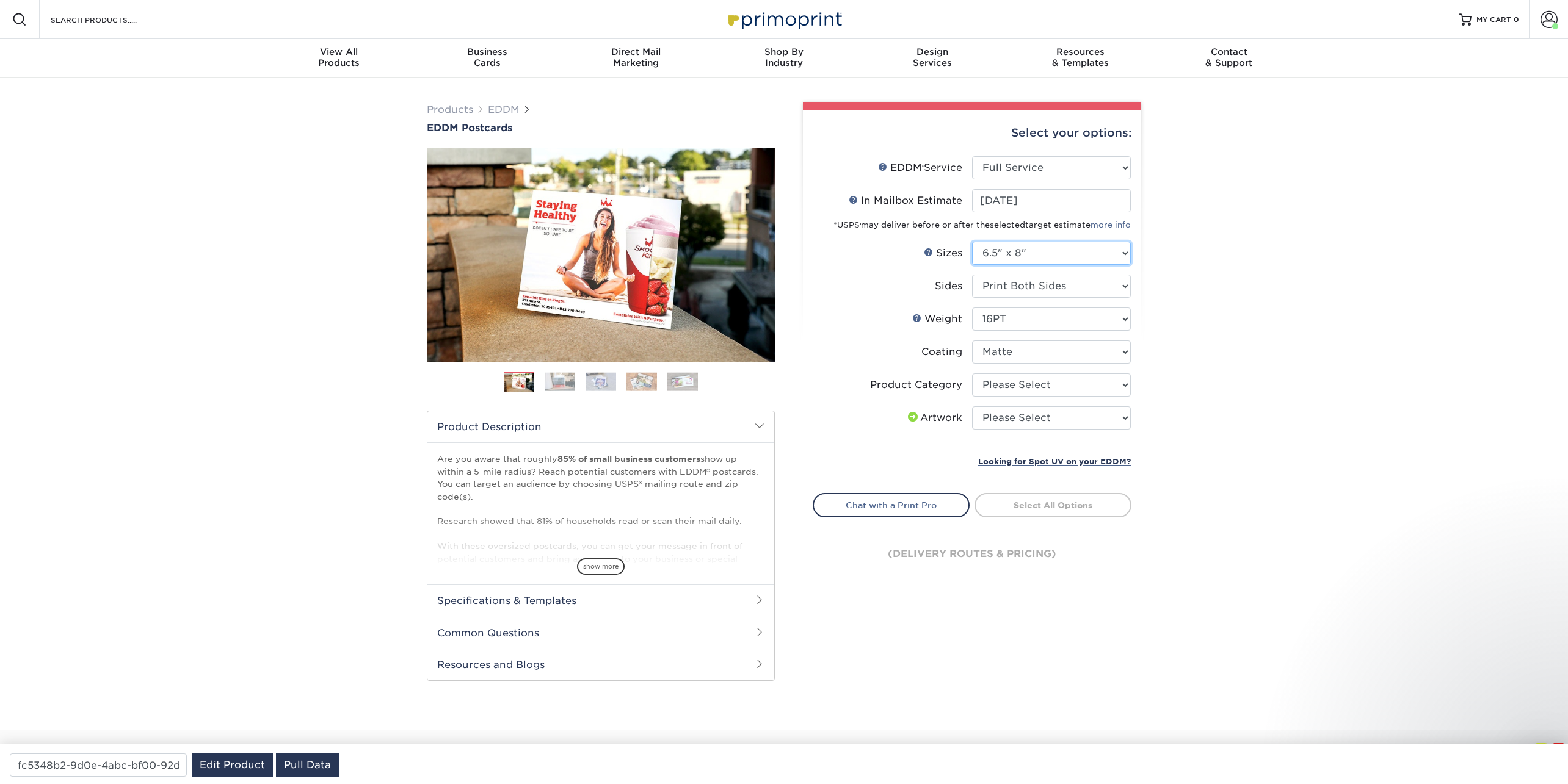
select select "-1"
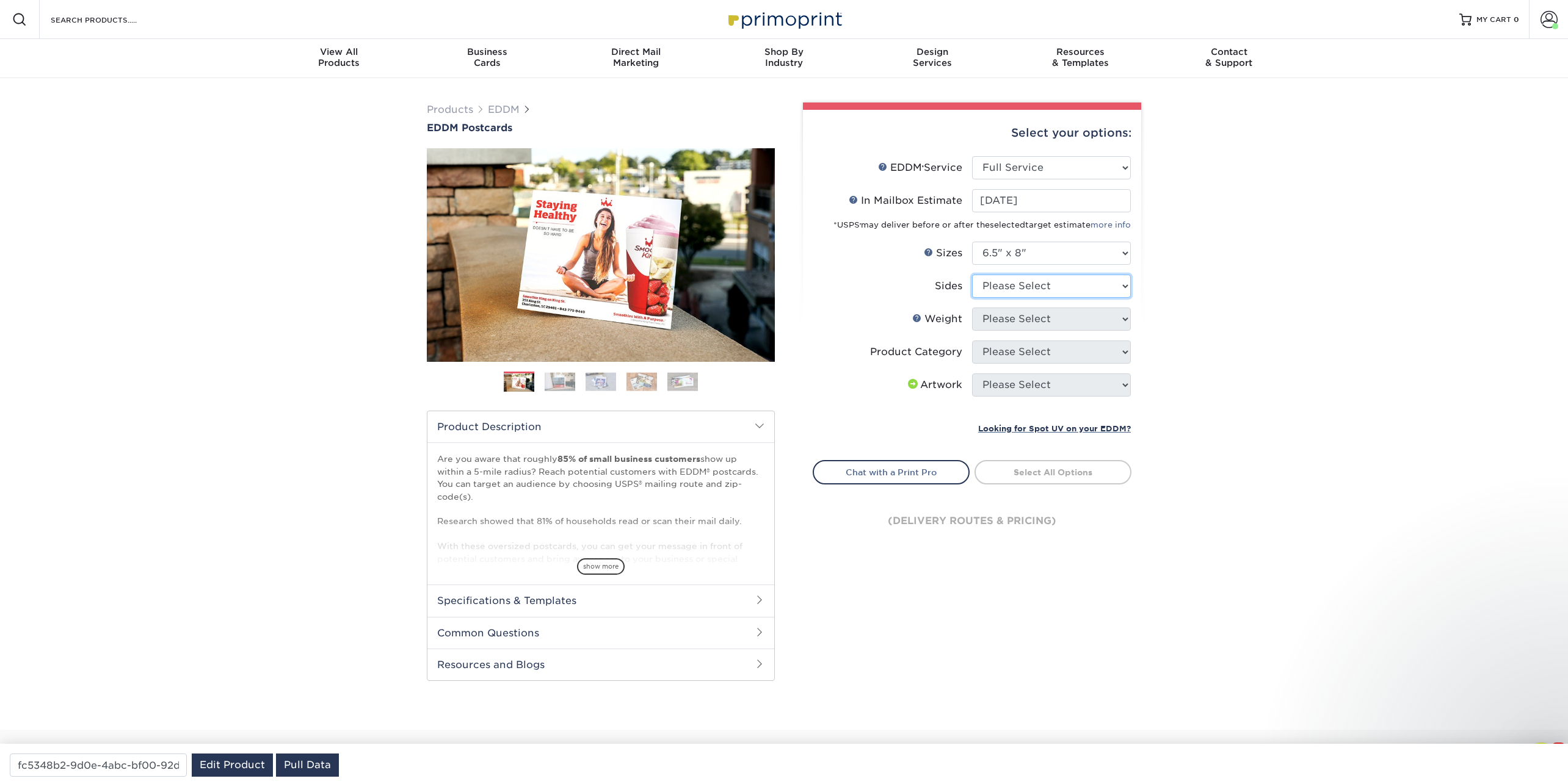
click at [999, 289] on select "Please Select Print Both Sides Print Front Only" at bounding box center [1051, 286] width 159 height 23
select select "13abbda7-1d64-4f25-8bb2-c179b224825d"
click at [972, 275] on select "Please Select Print Both Sides Print Front Only" at bounding box center [1051, 286] width 159 height 23
click at [998, 323] on select "Please Select 16PT 14PT" at bounding box center [1051, 319] width 159 height 23
select select "16PT"
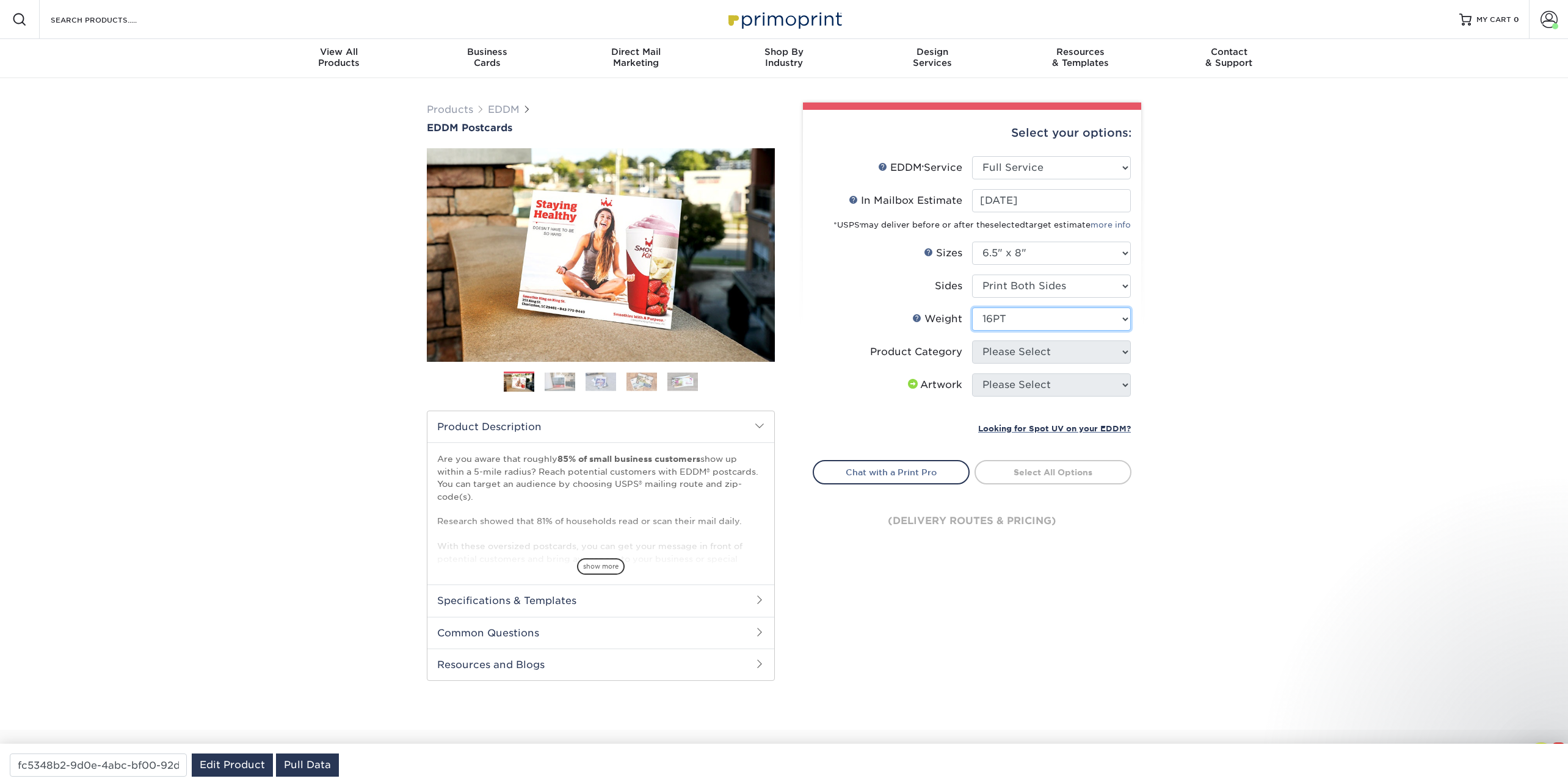
click at [972, 307] on select "Please Select 16PT 14PT" at bounding box center [1051, 319] width 159 height 23
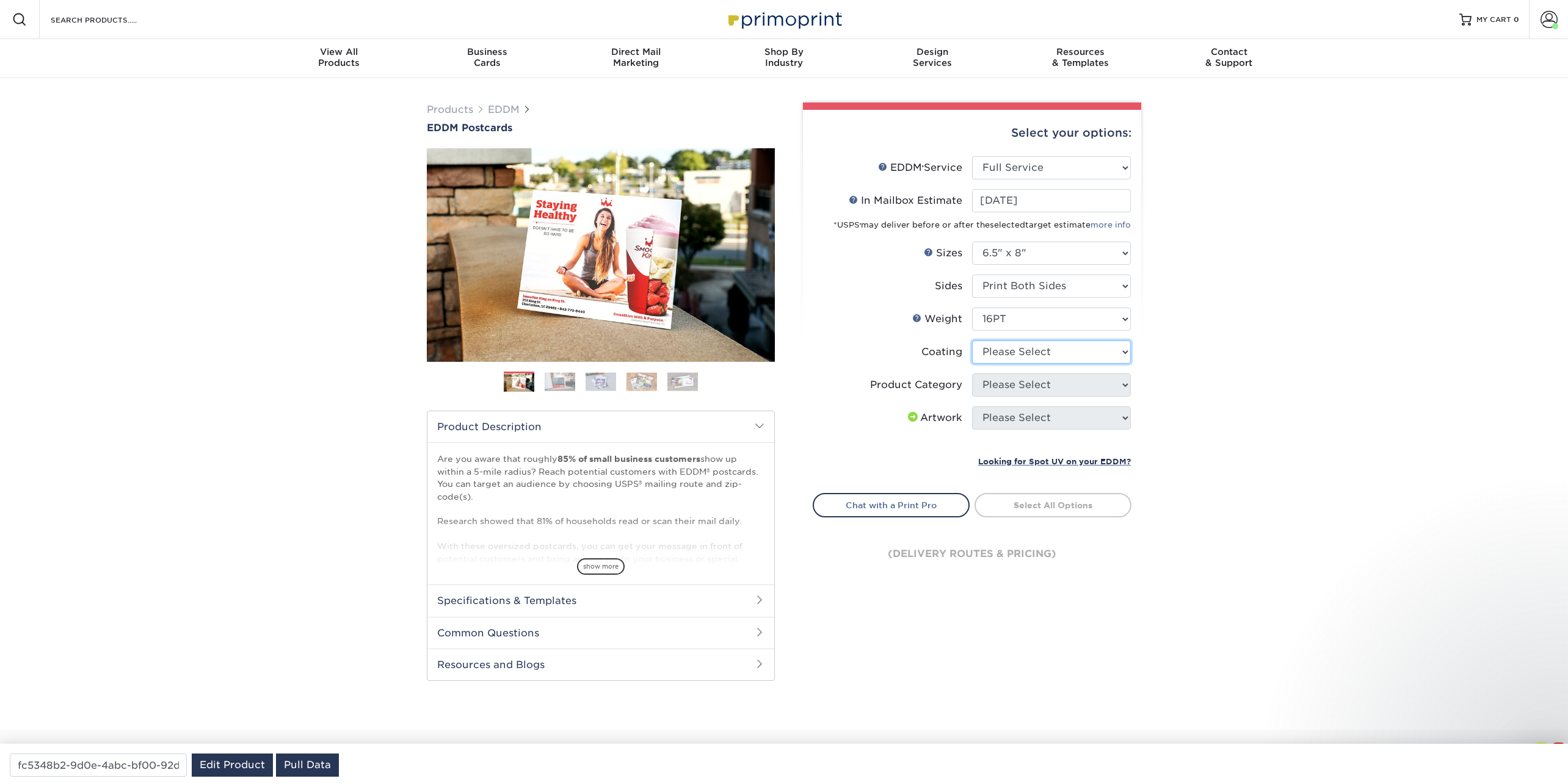
click at [1017, 354] on select at bounding box center [1051, 352] width 159 height 23
select select "121bb7b5-3b4d-429f-bd8d-bbf80e953313"
click at [972, 341] on select at bounding box center [1051, 352] width 159 height 23
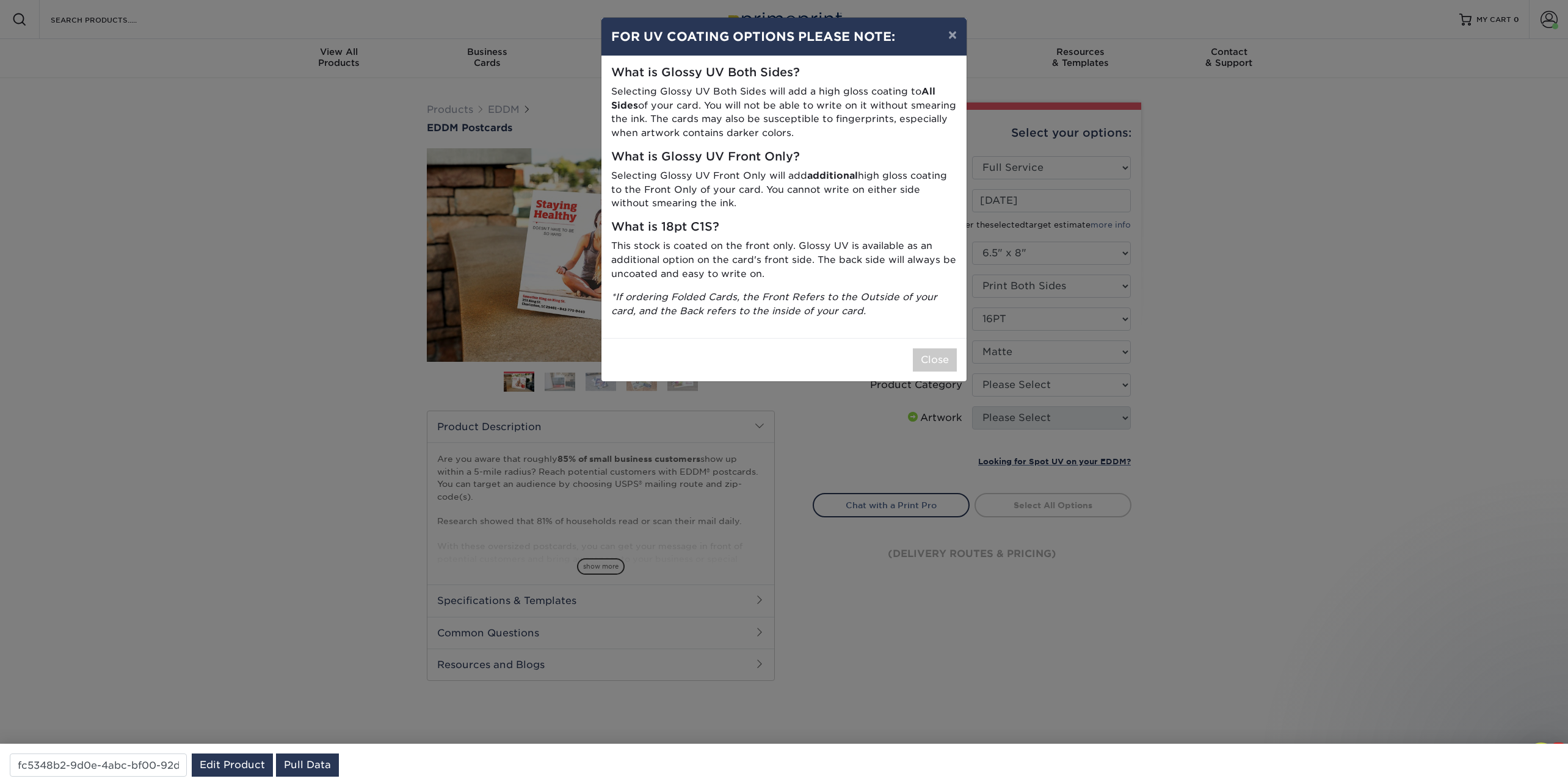
type input "0d2f34e2-947b-42e1-92e7-d2b9bd0eaead"
click at [934, 350] on button "Close" at bounding box center [935, 360] width 44 height 23
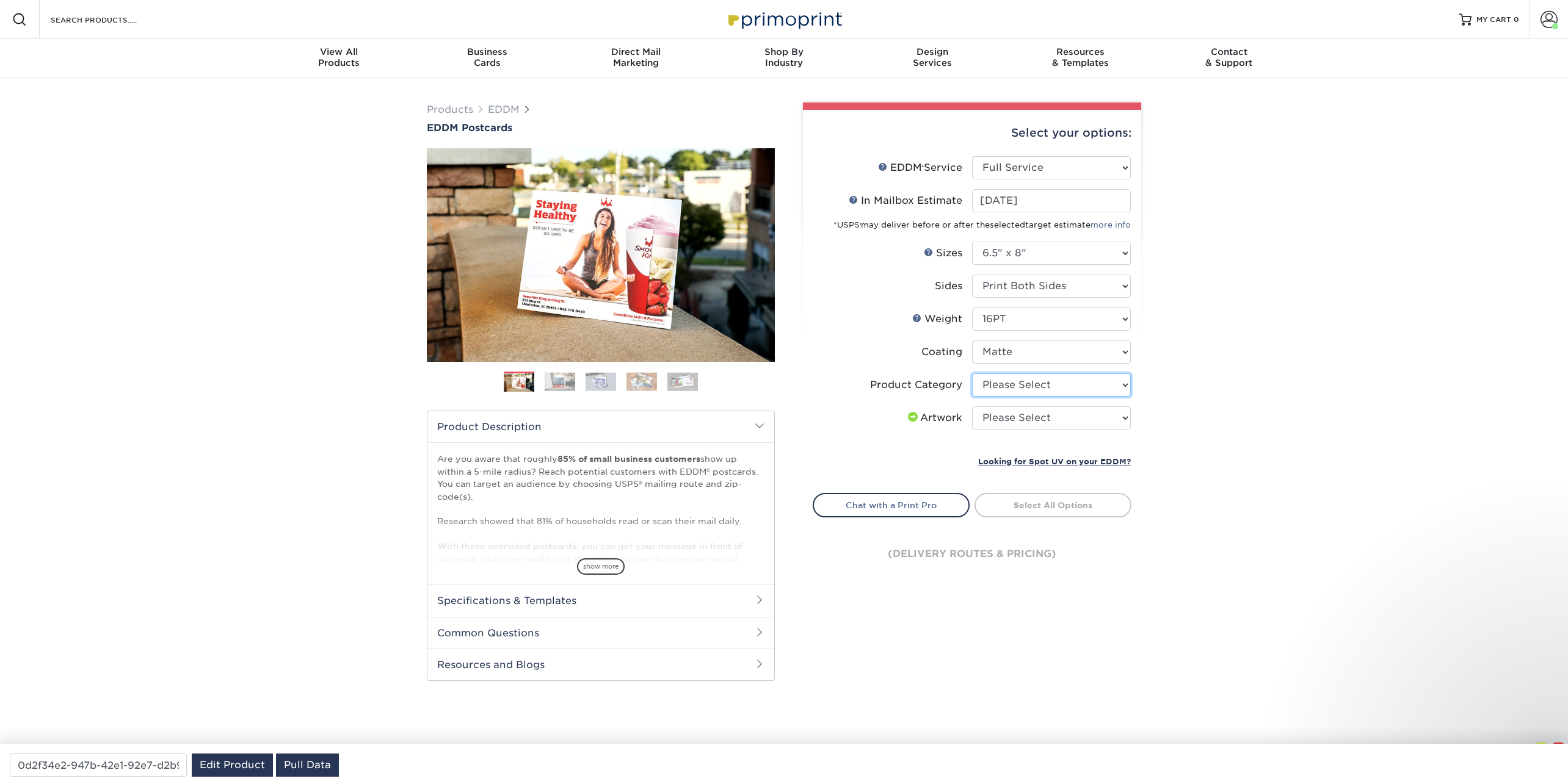
click at [994, 382] on select "Please Select Postcards" at bounding box center [1051, 385] width 159 height 23
select select "9b7272e0-d6c8-4c3c-8e97-d3a1bcdab858"
click at [972, 374] on select "Please Select Postcards" at bounding box center [1051, 385] width 159 height 23
click at [994, 418] on select "Please Select I will upload files I need a design - $150" at bounding box center [1051, 418] width 159 height 23
select select "upload"
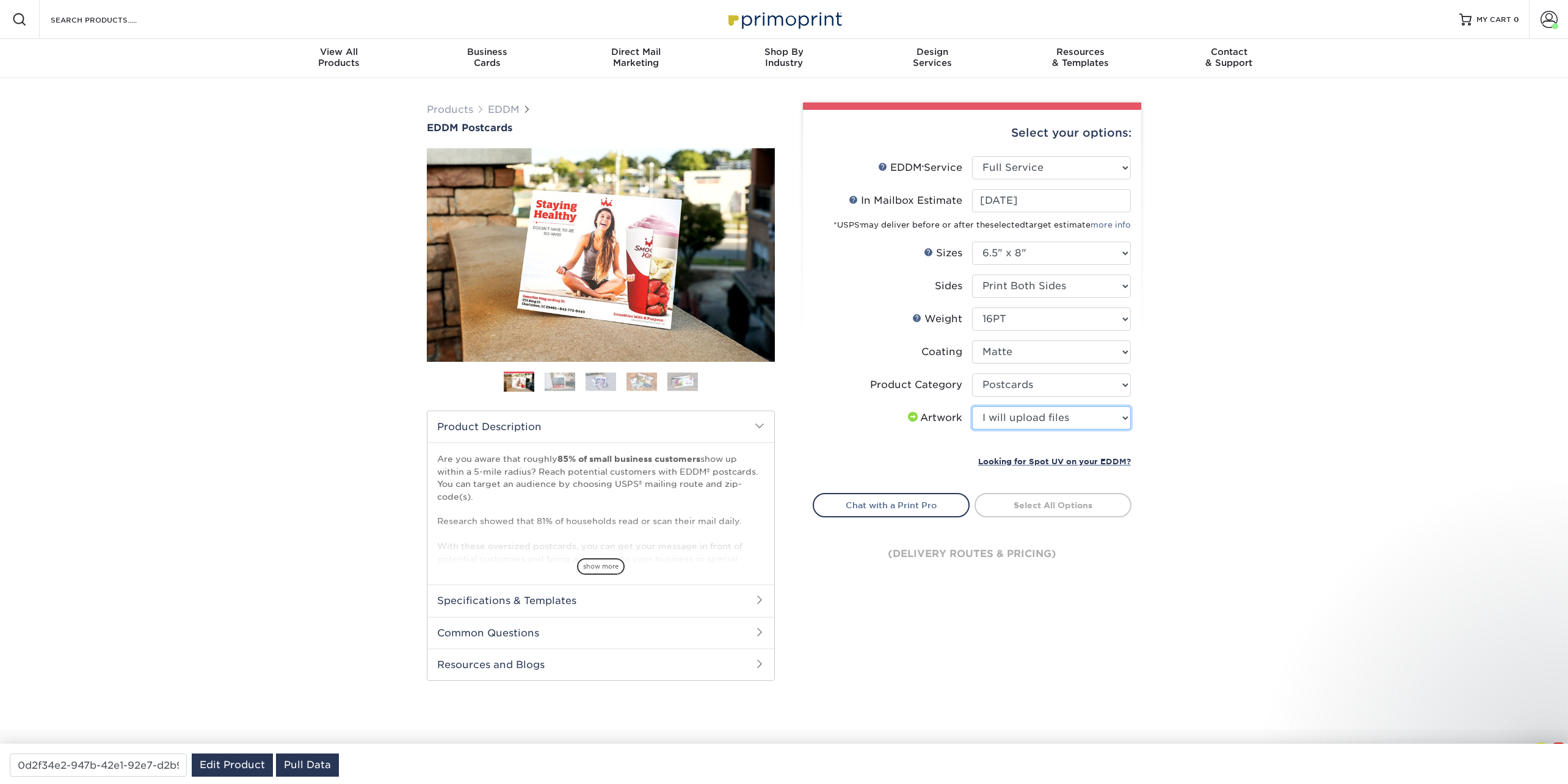
click at [972, 406] on select "Please Select I will upload files I need a design - $150" at bounding box center [1051, 418] width 159 height 23
click at [1013, 499] on link "Select Routes" at bounding box center [1053, 505] width 157 height 22
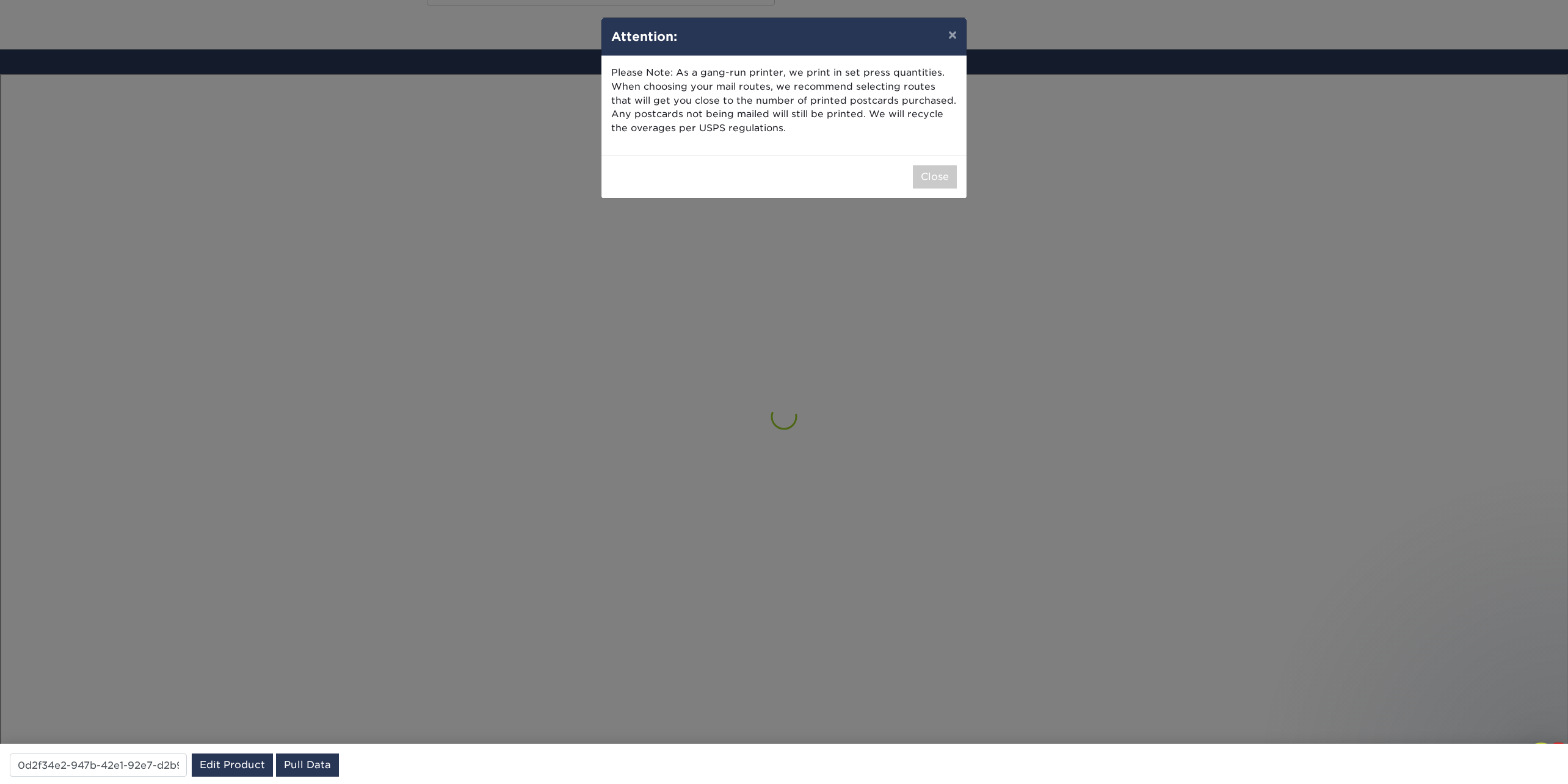
scroll to position [711, 0]
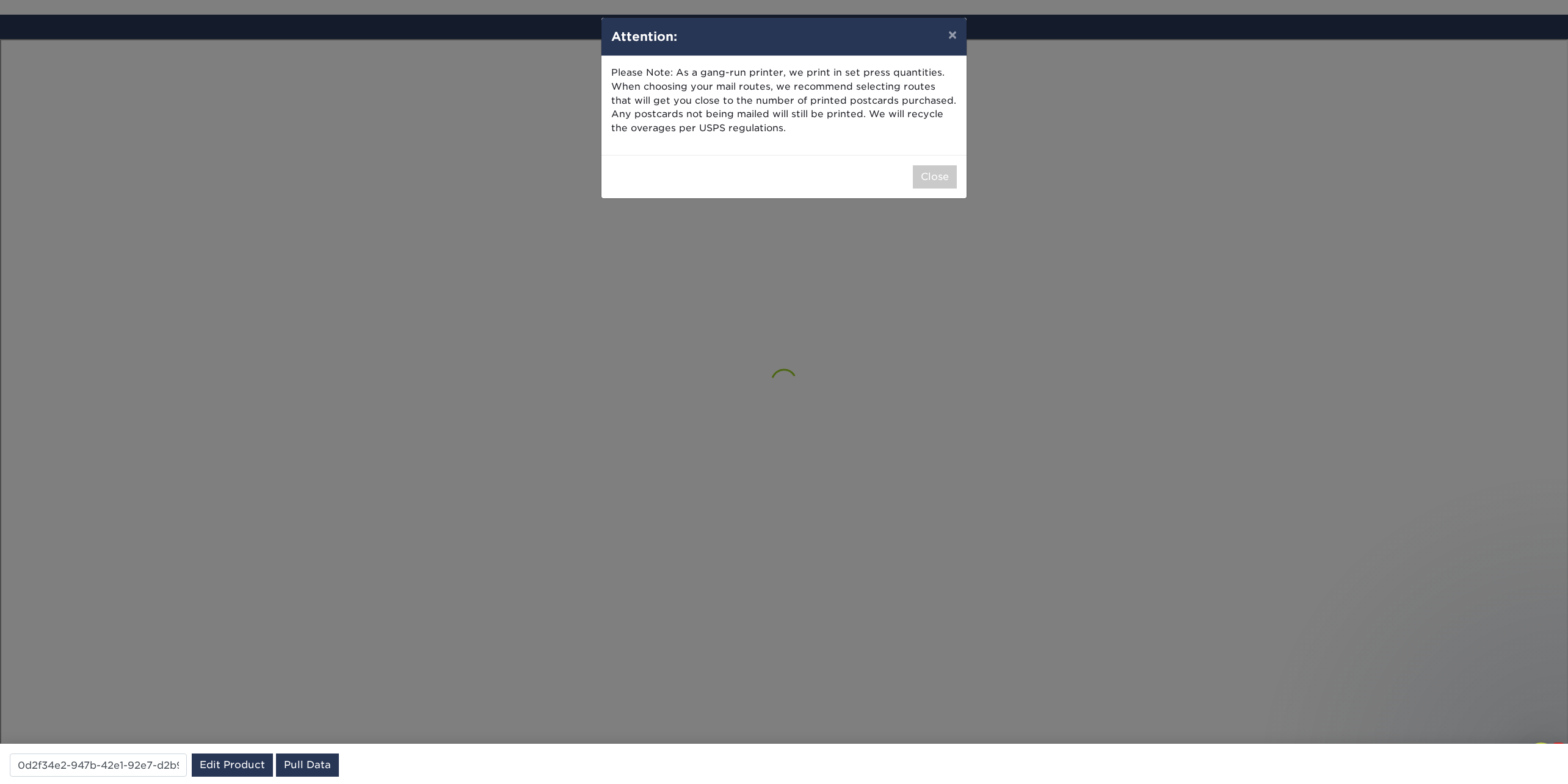
click at [657, 391] on div "× Attention: Please Note: As a gang-run printer, we print in set press quantiti…" at bounding box center [784, 392] width 1568 height 784
click at [949, 187] on button "Close" at bounding box center [935, 176] width 44 height 23
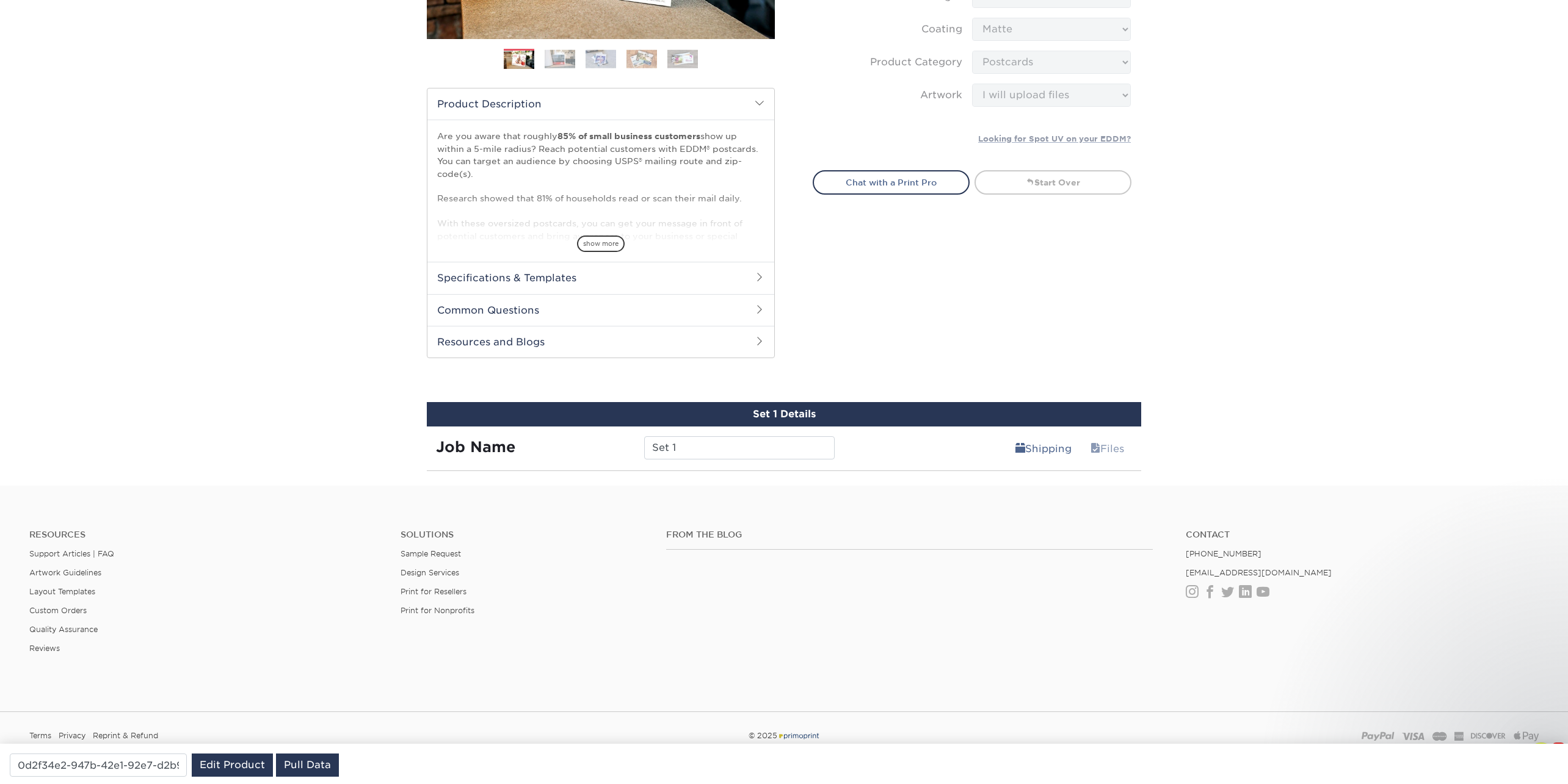
scroll to position [337, 0]
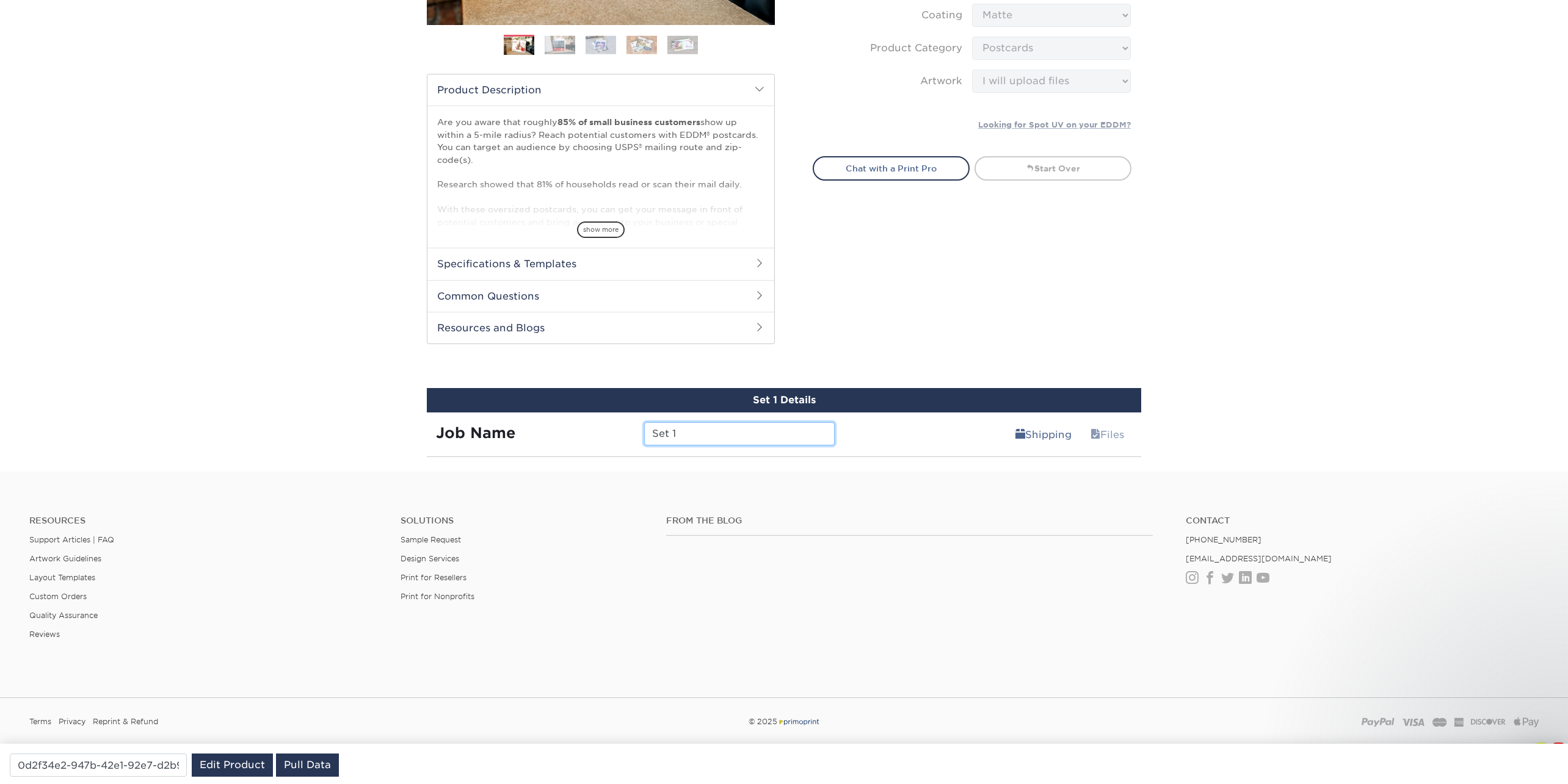
click at [703, 441] on input "Set 1" at bounding box center [739, 434] width 190 height 23
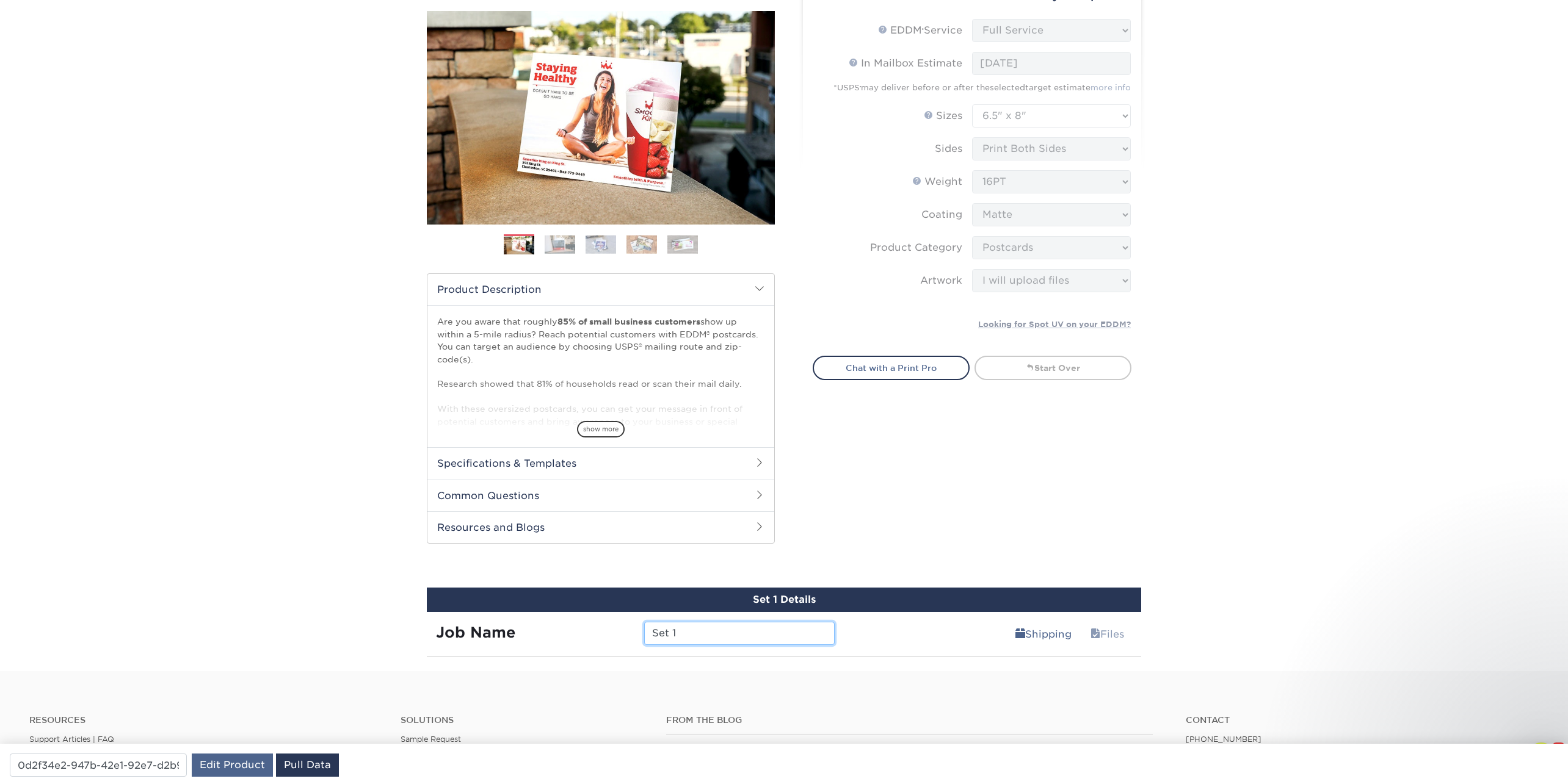
scroll to position [112, 0]
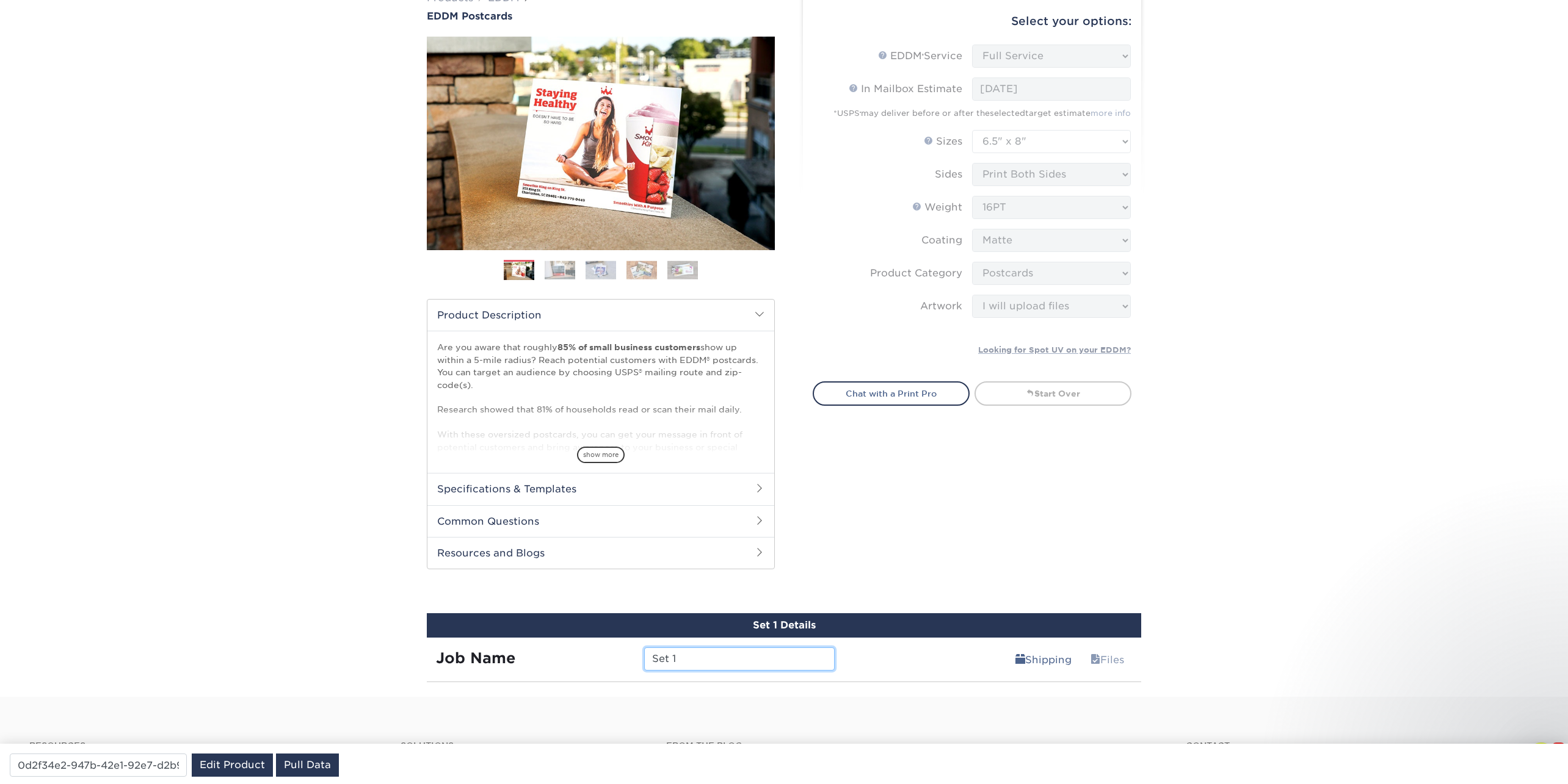
click at [701, 653] on input "Set 1" at bounding box center [739, 659] width 190 height 23
drag, startPoint x: 701, startPoint y: 653, endPoint x: 579, endPoint y: 651, distance: 122.0
click at [579, 651] on div "Job Name Set 1" at bounding box center [635, 659] width 417 height 23
type input "test"
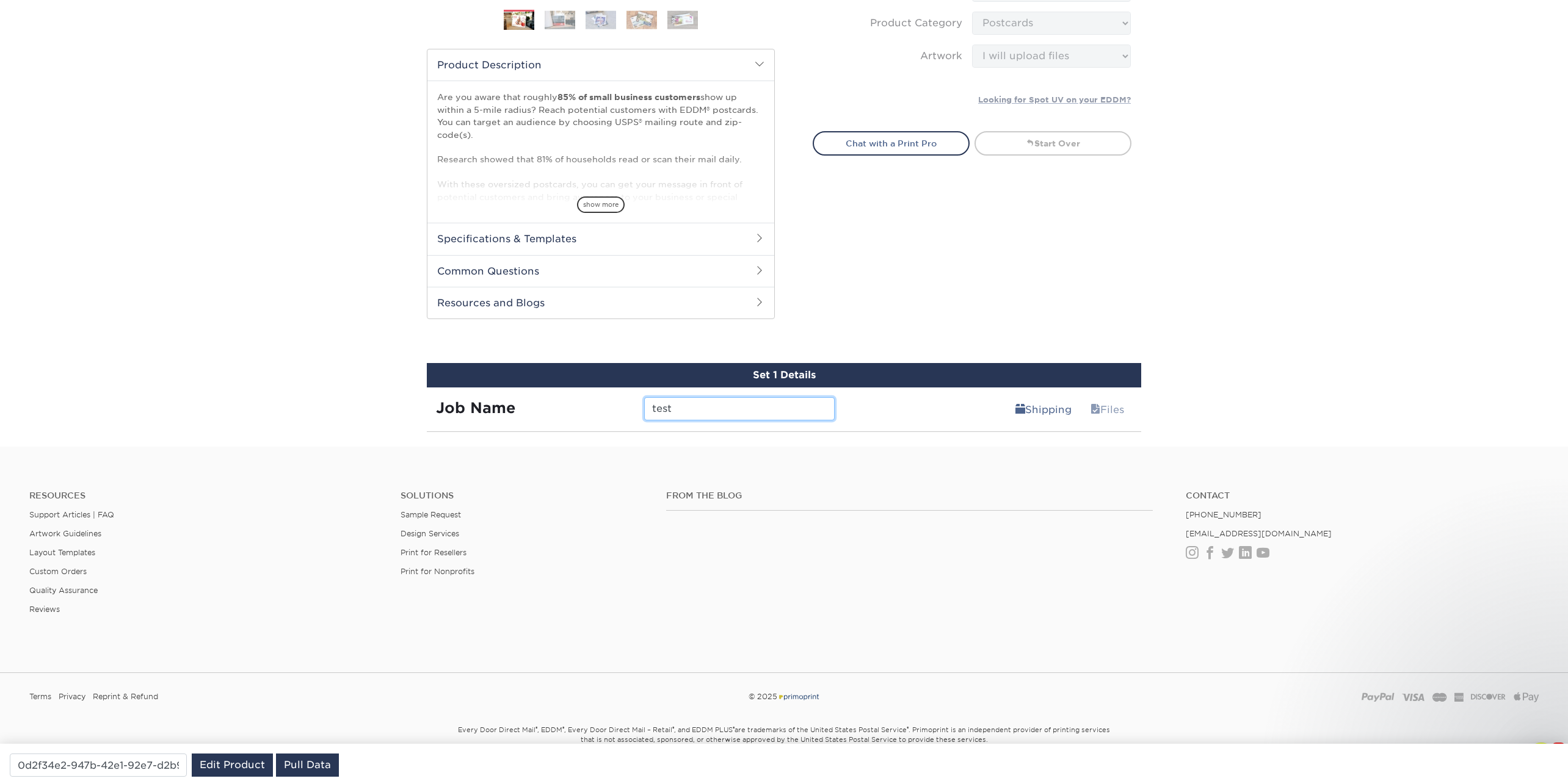
scroll to position [379, 0]
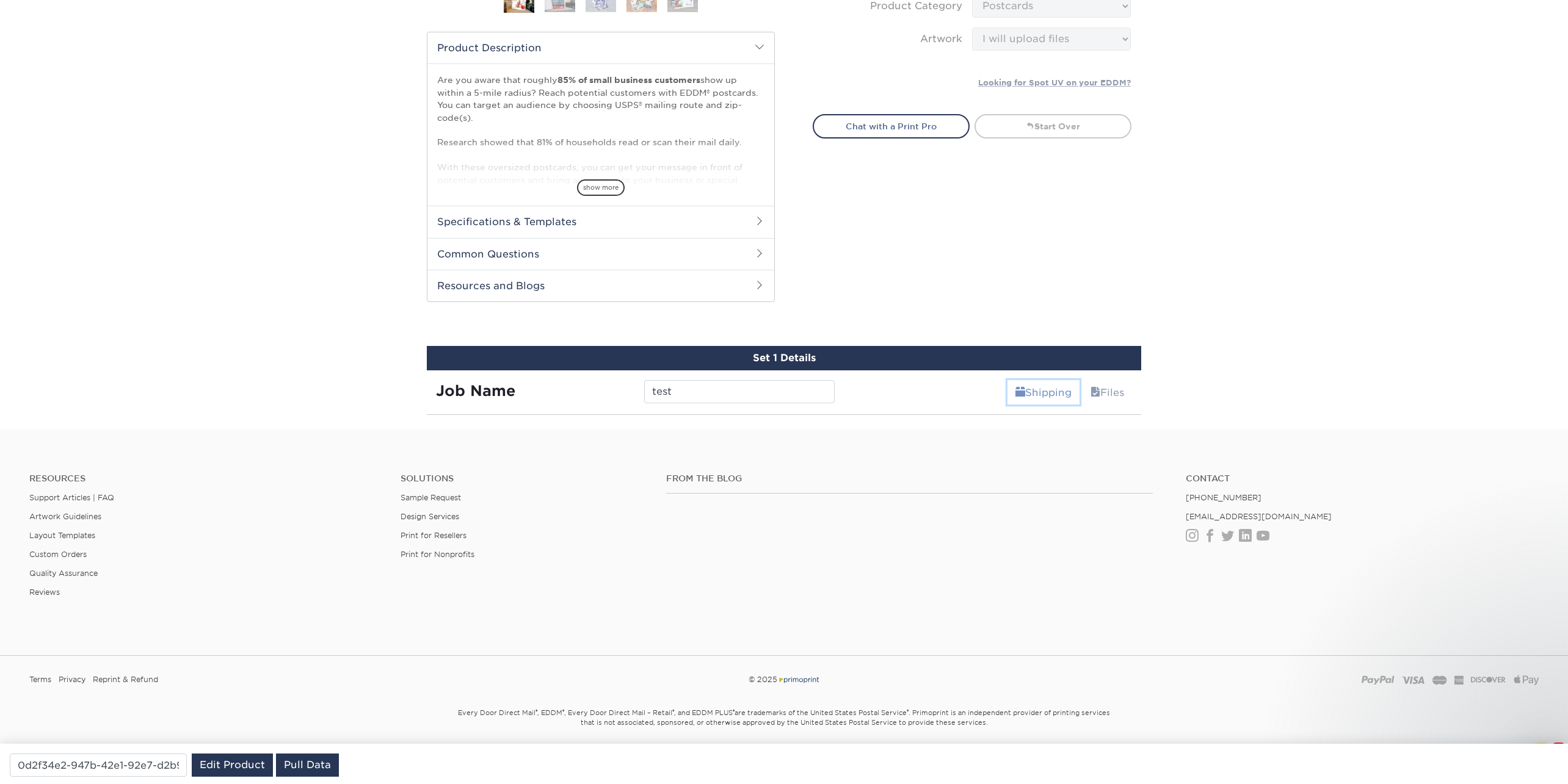
click at [1041, 395] on link "Shipping" at bounding box center [1043, 392] width 72 height 25
click at [1113, 391] on link "Files" at bounding box center [1107, 392] width 50 height 25
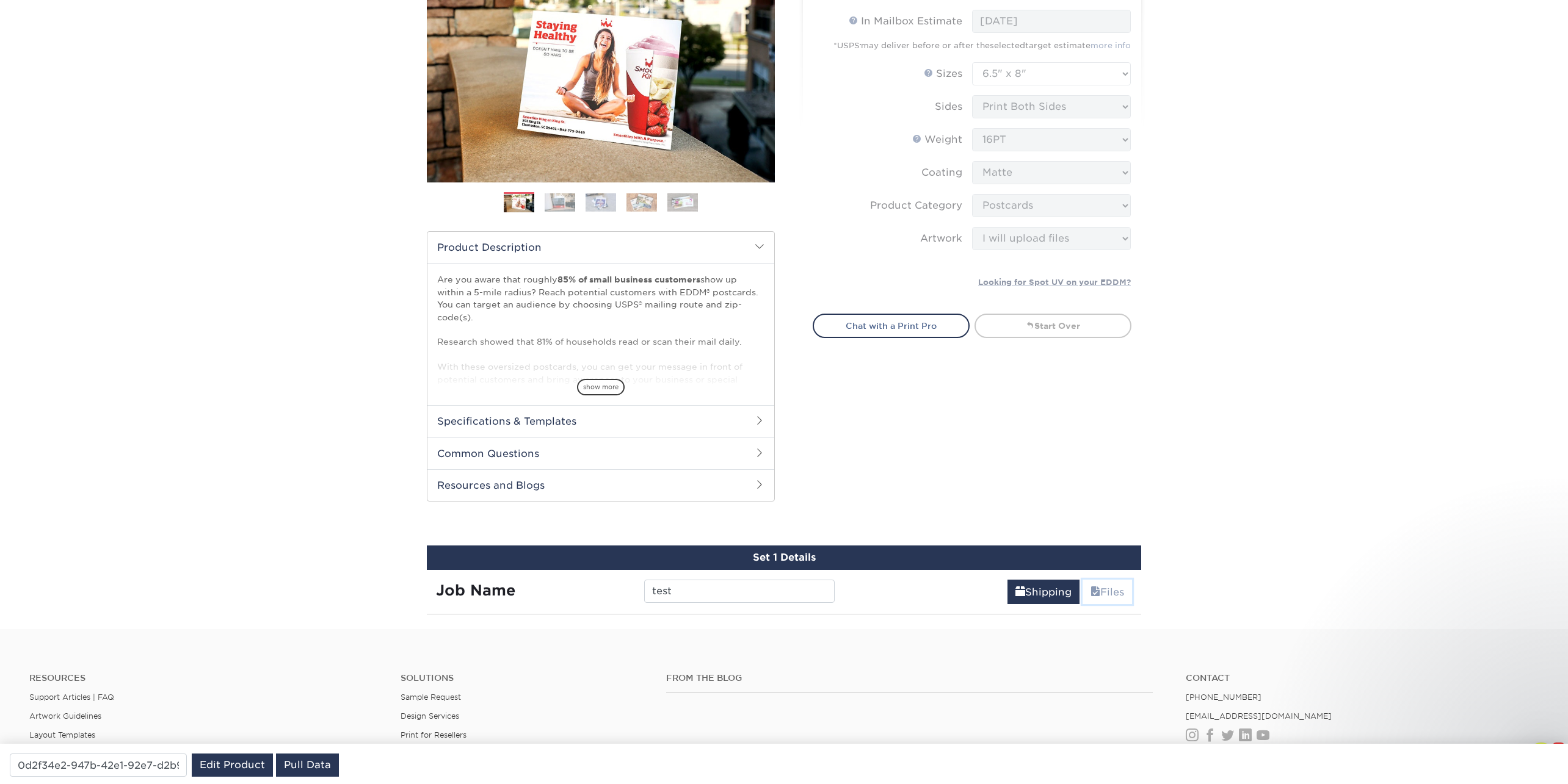
scroll to position [176, 0]
